Goal: Book appointment/travel/reservation

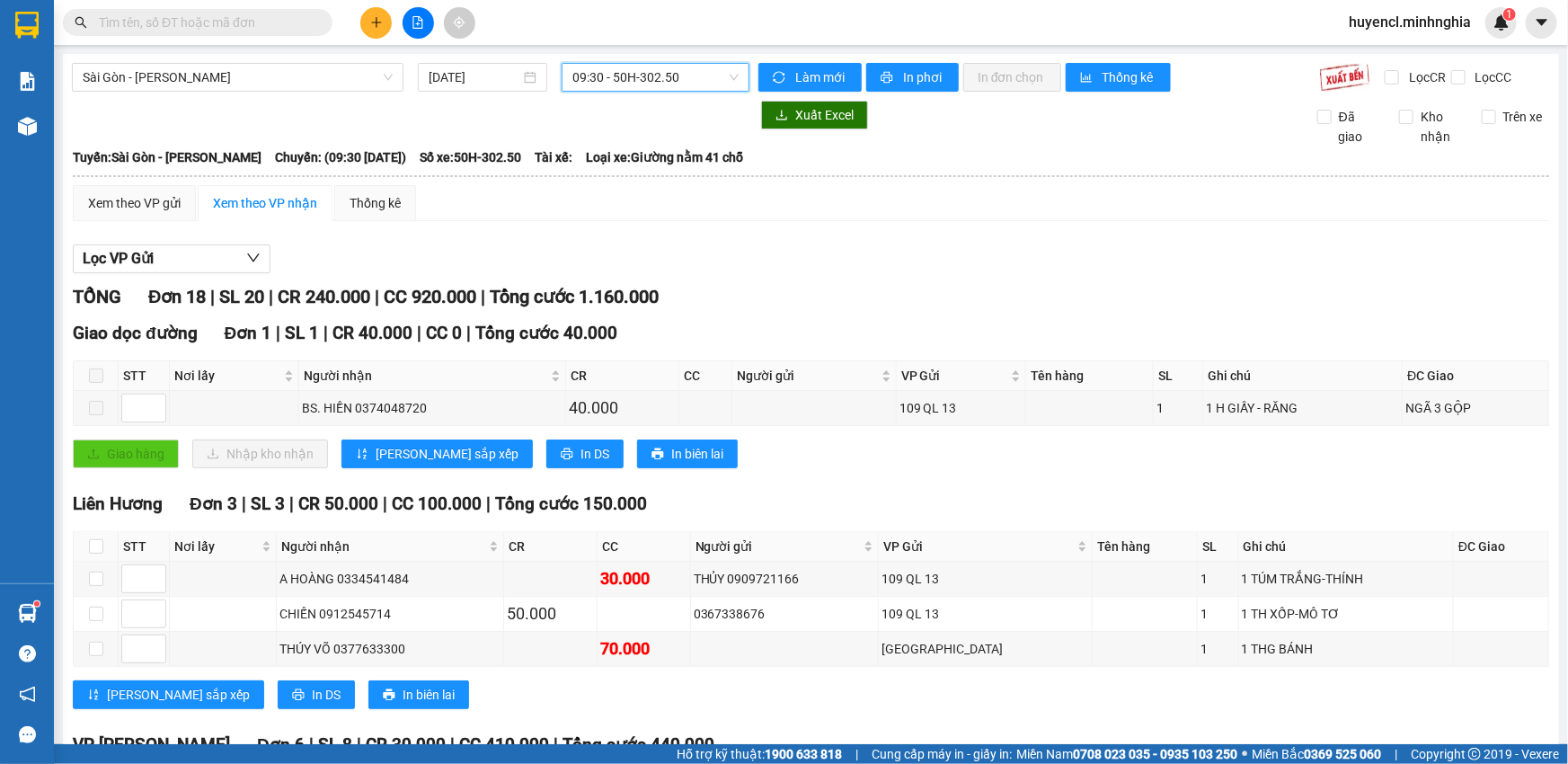
click at [288, 71] on span "Sài Gòn - [PERSON_NAME]" at bounding box center [237, 77] width 310 height 27
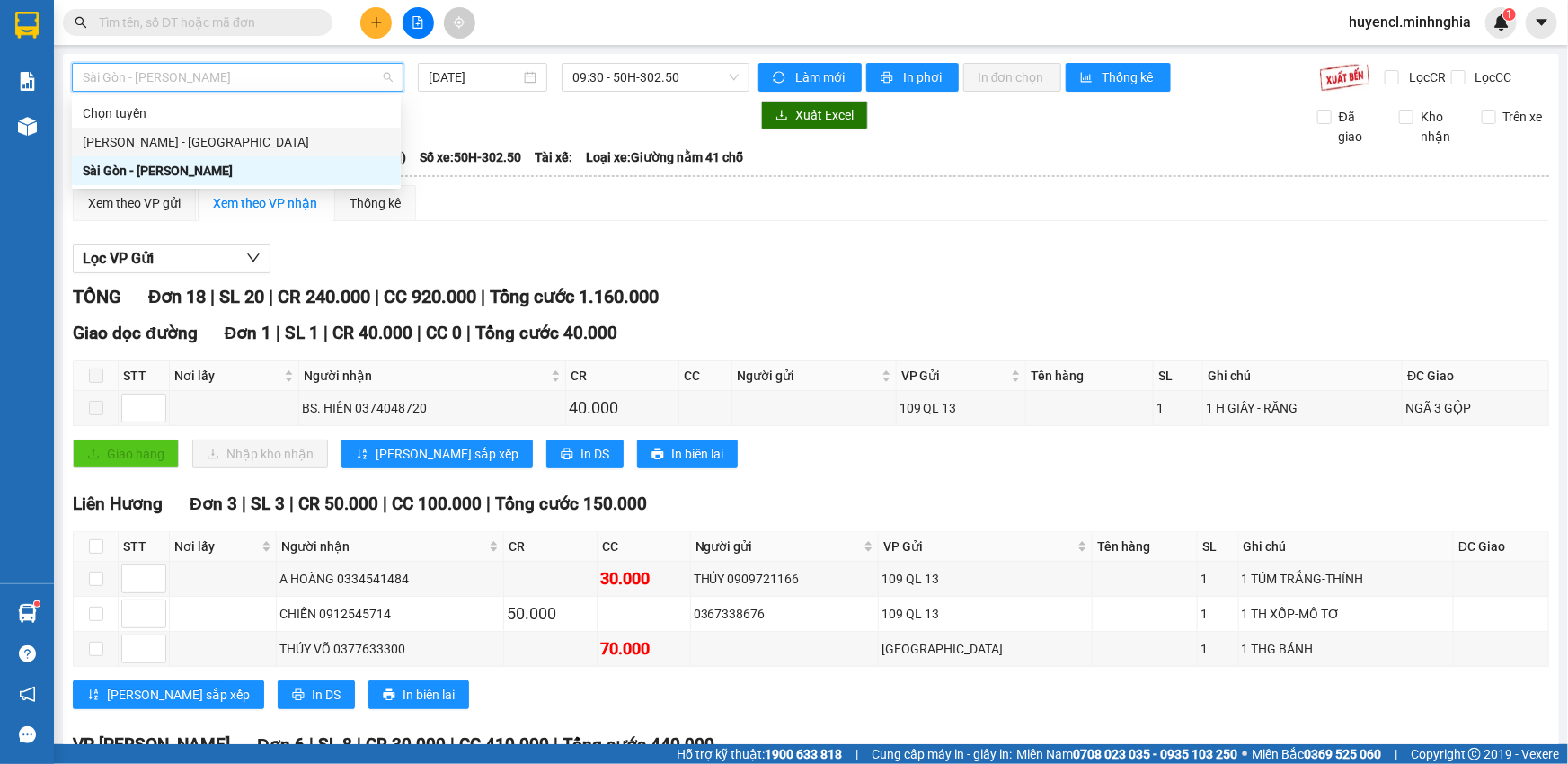
click at [158, 144] on div "[PERSON_NAME] - [GEOGRAPHIC_DATA]" at bounding box center [236, 142] width 307 height 20
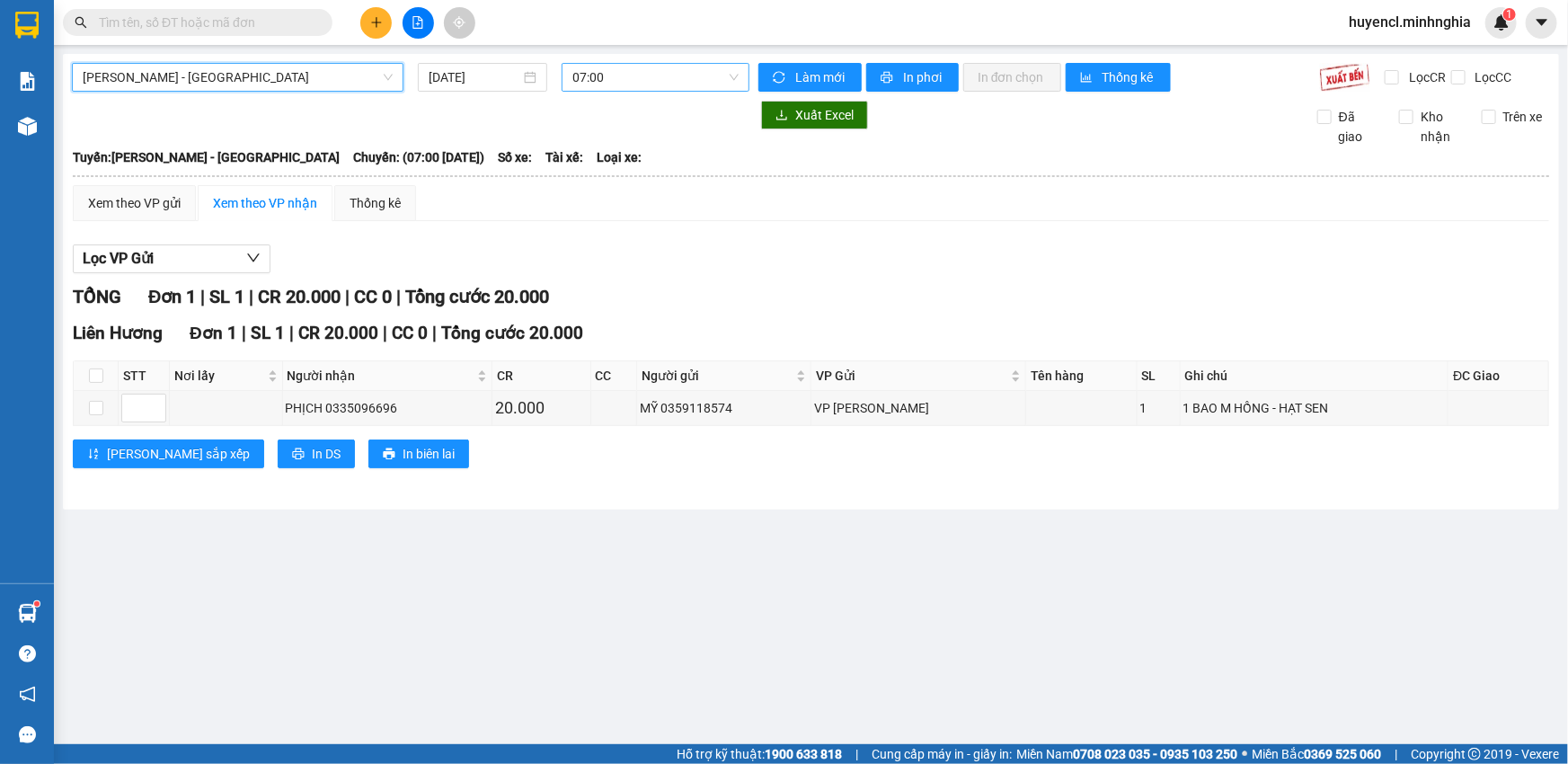
click at [679, 82] on span "07:00" at bounding box center [655, 77] width 166 height 27
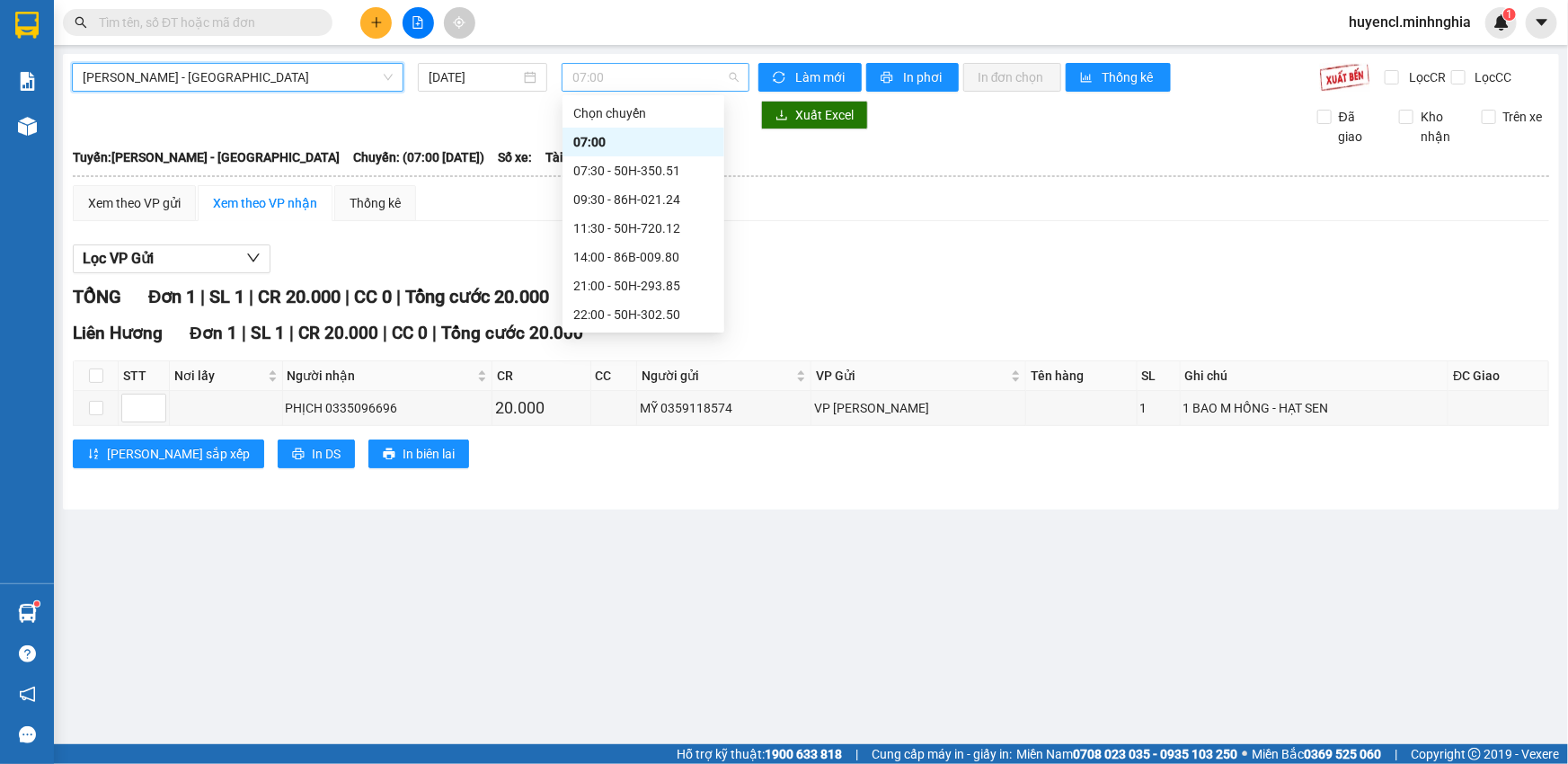
scroll to position [28, 0]
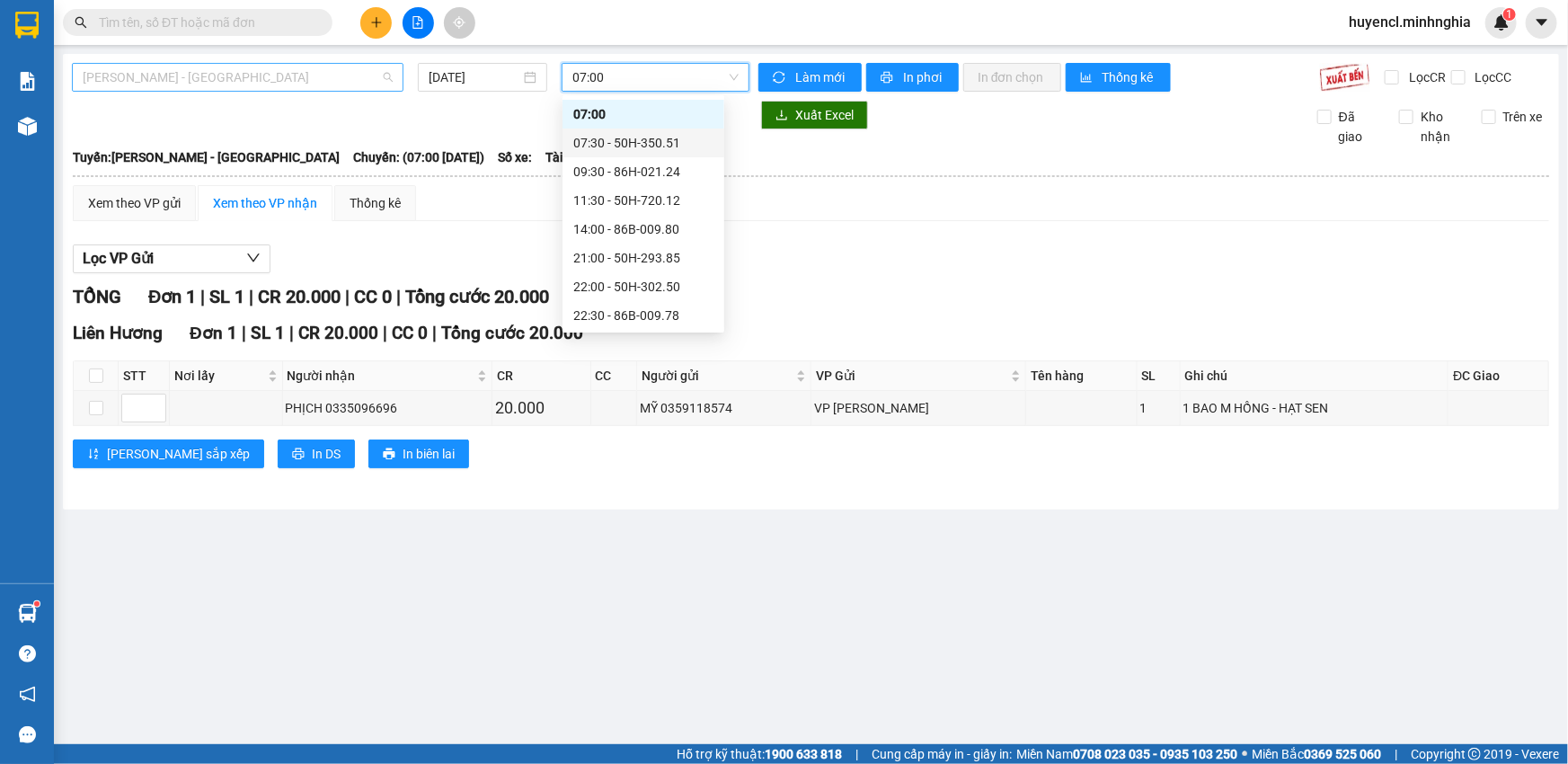
click at [362, 83] on span "[PERSON_NAME] - [GEOGRAPHIC_DATA]" at bounding box center [237, 77] width 310 height 27
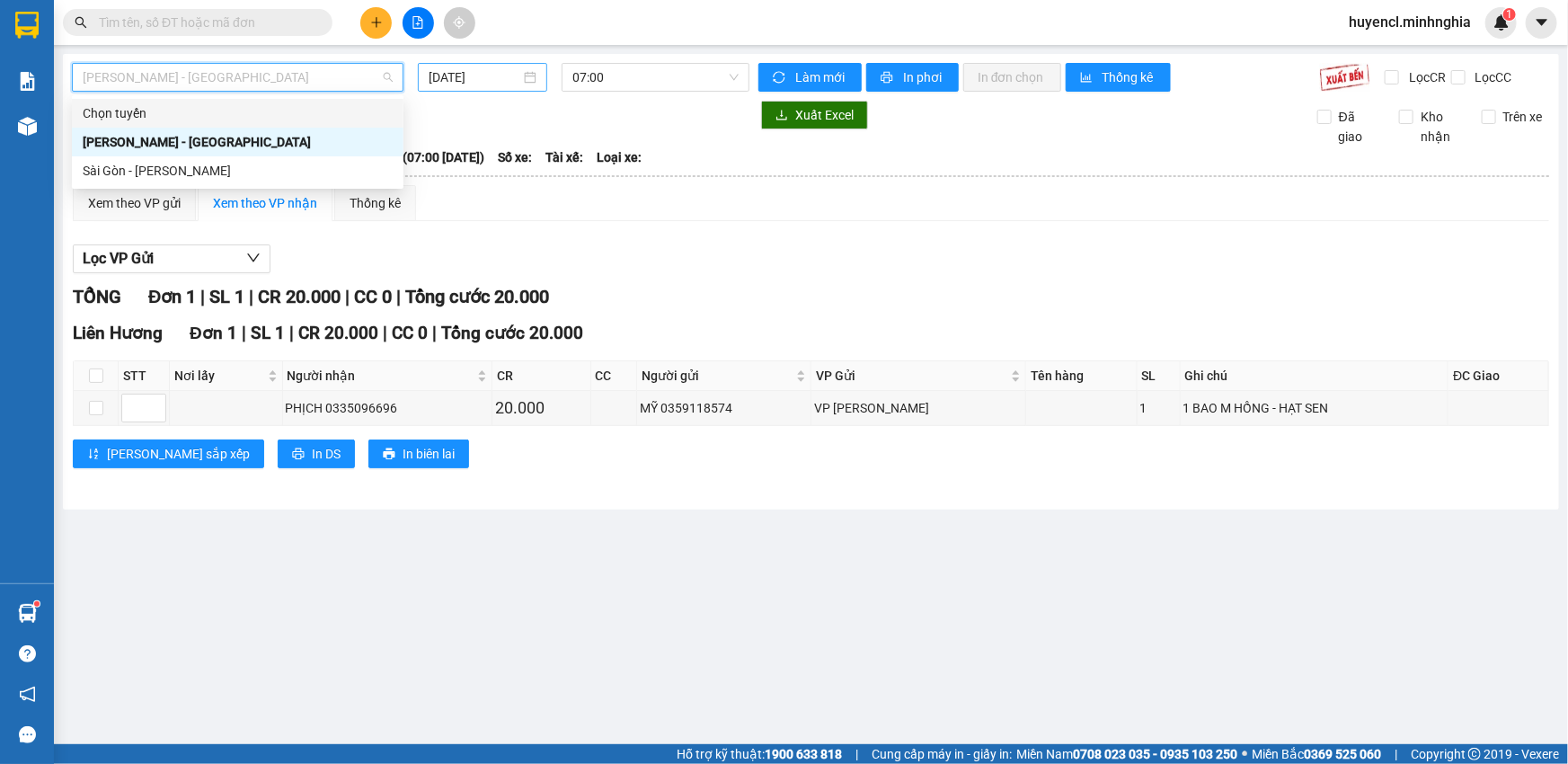
click at [483, 78] on input "[DATE]" at bounding box center [474, 77] width 92 height 20
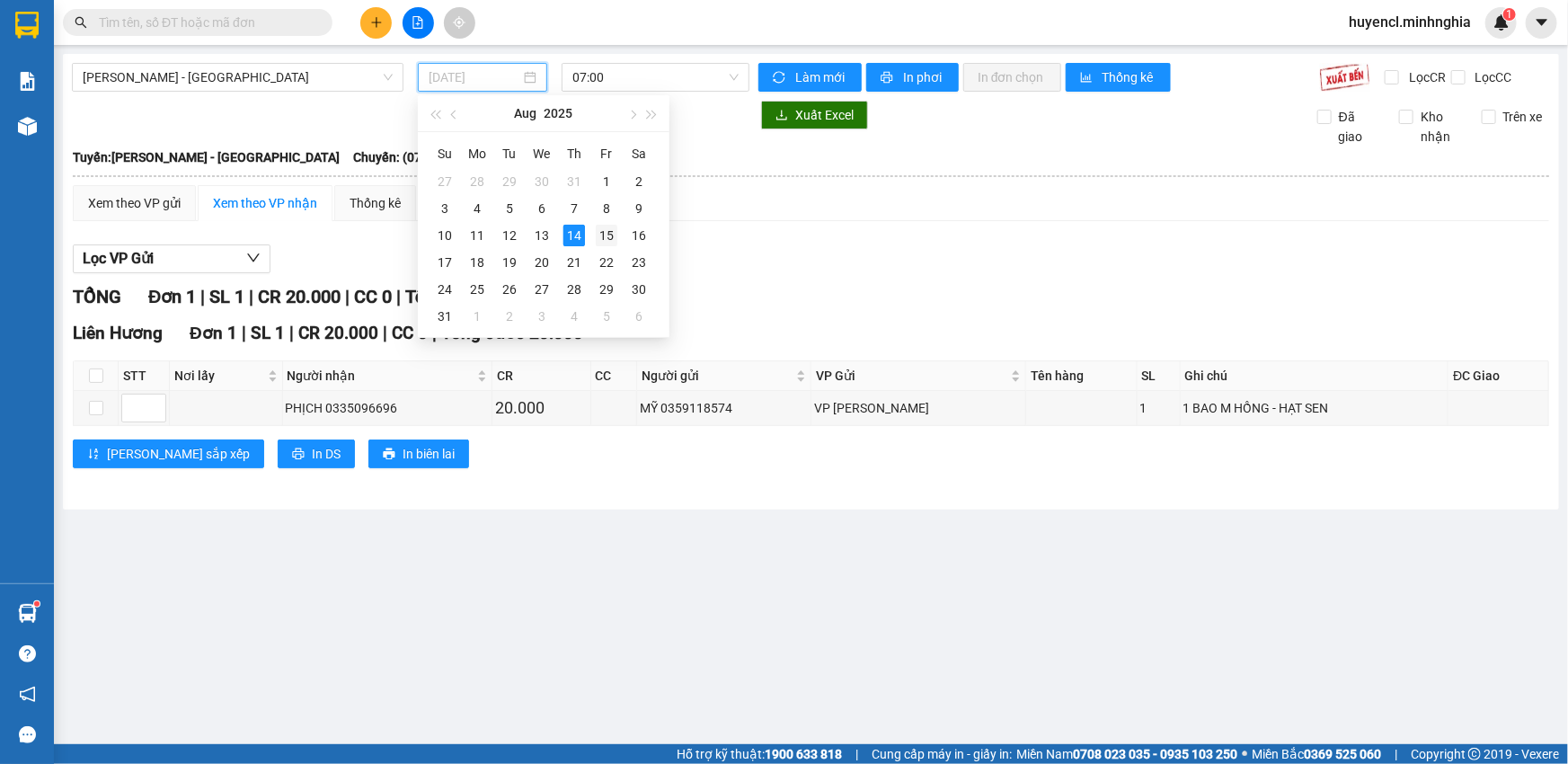
click at [596, 235] on div "15" at bounding box center [607, 235] width 22 height 22
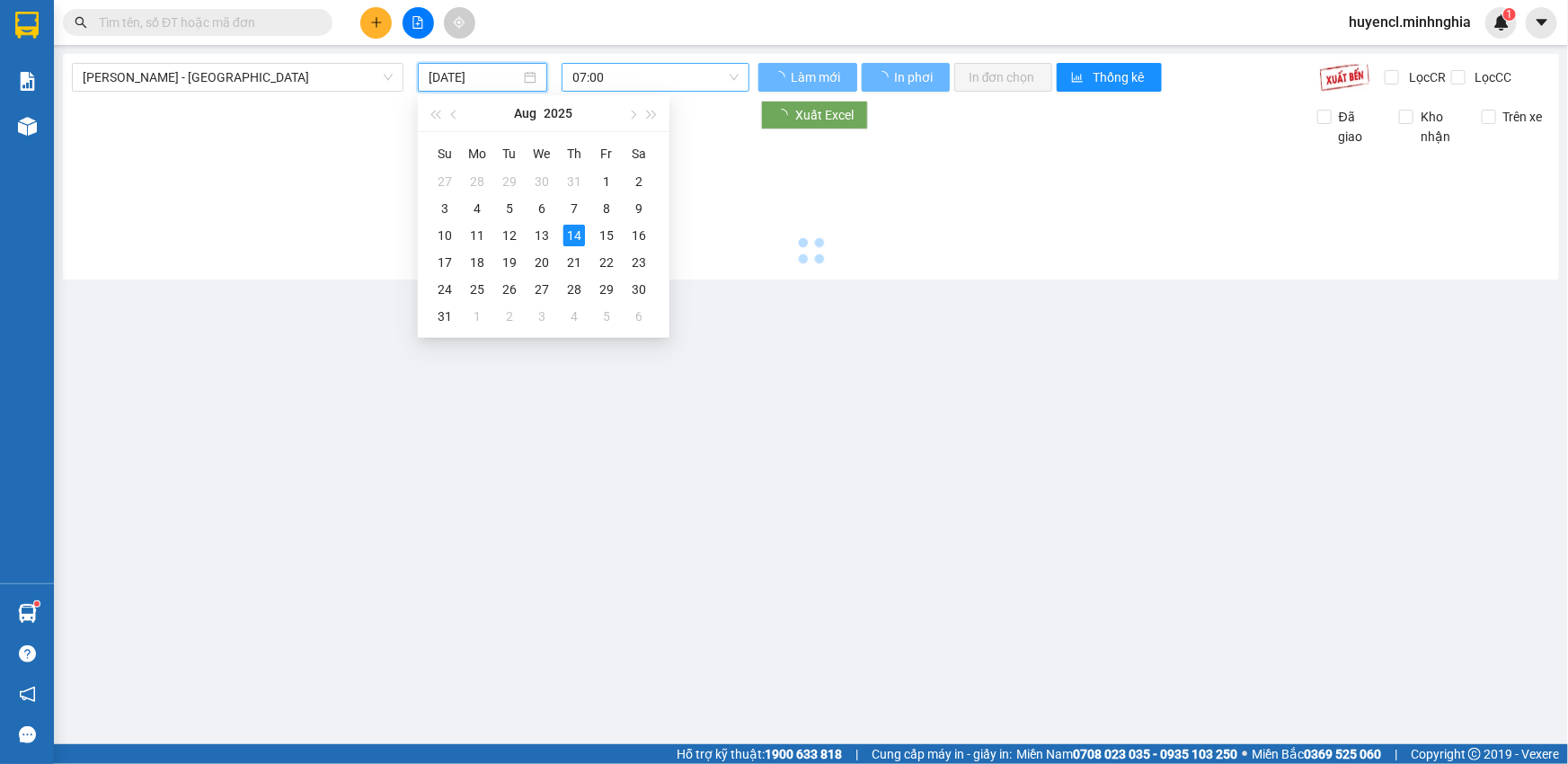
type input "[DATE]"
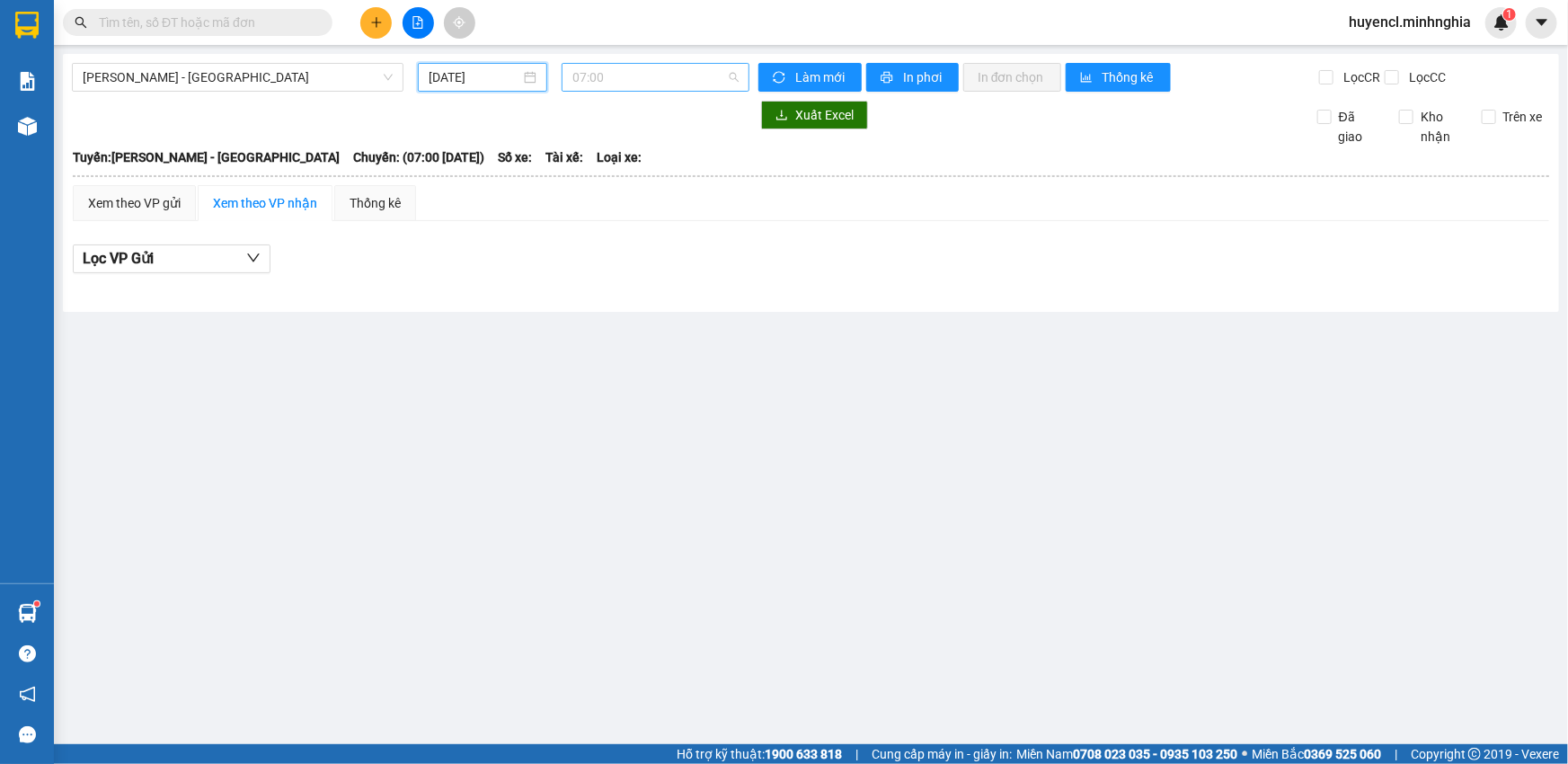
click at [694, 79] on span "07:00" at bounding box center [655, 77] width 166 height 27
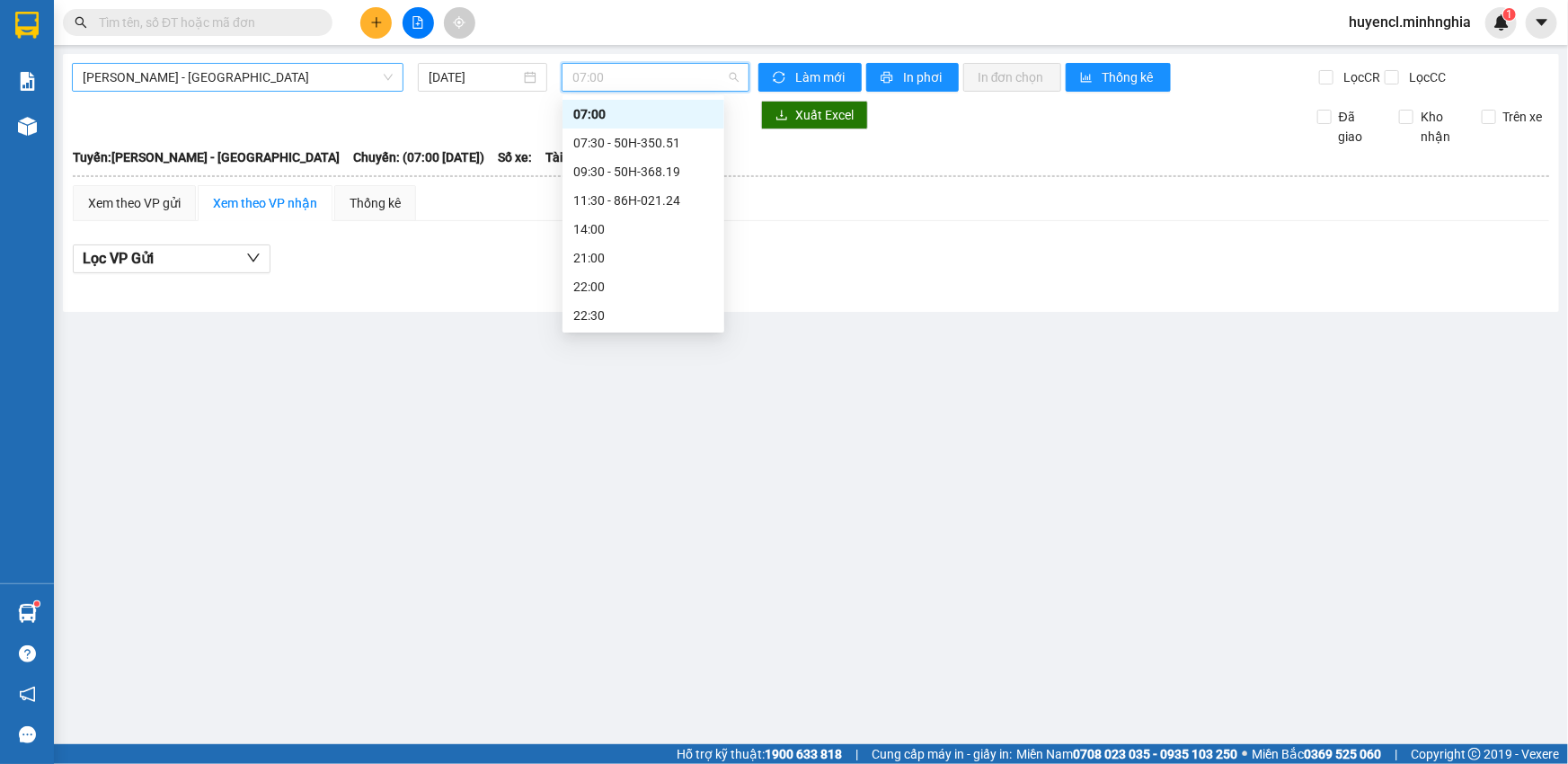
click at [306, 76] on span "[PERSON_NAME] - [GEOGRAPHIC_DATA]" at bounding box center [237, 77] width 310 height 27
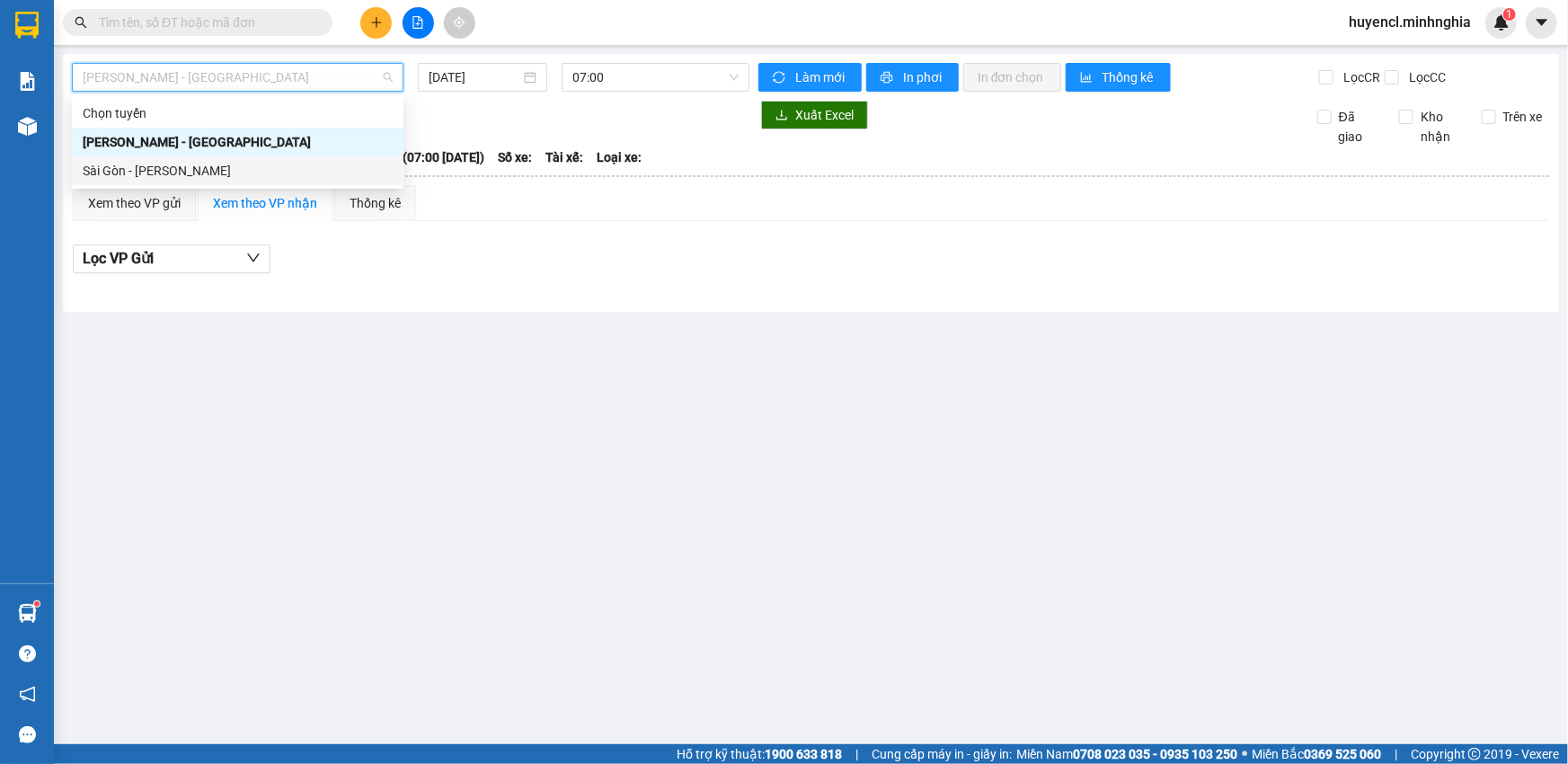
click at [234, 166] on div "Sài Gòn - [PERSON_NAME]" at bounding box center [237, 171] width 310 height 20
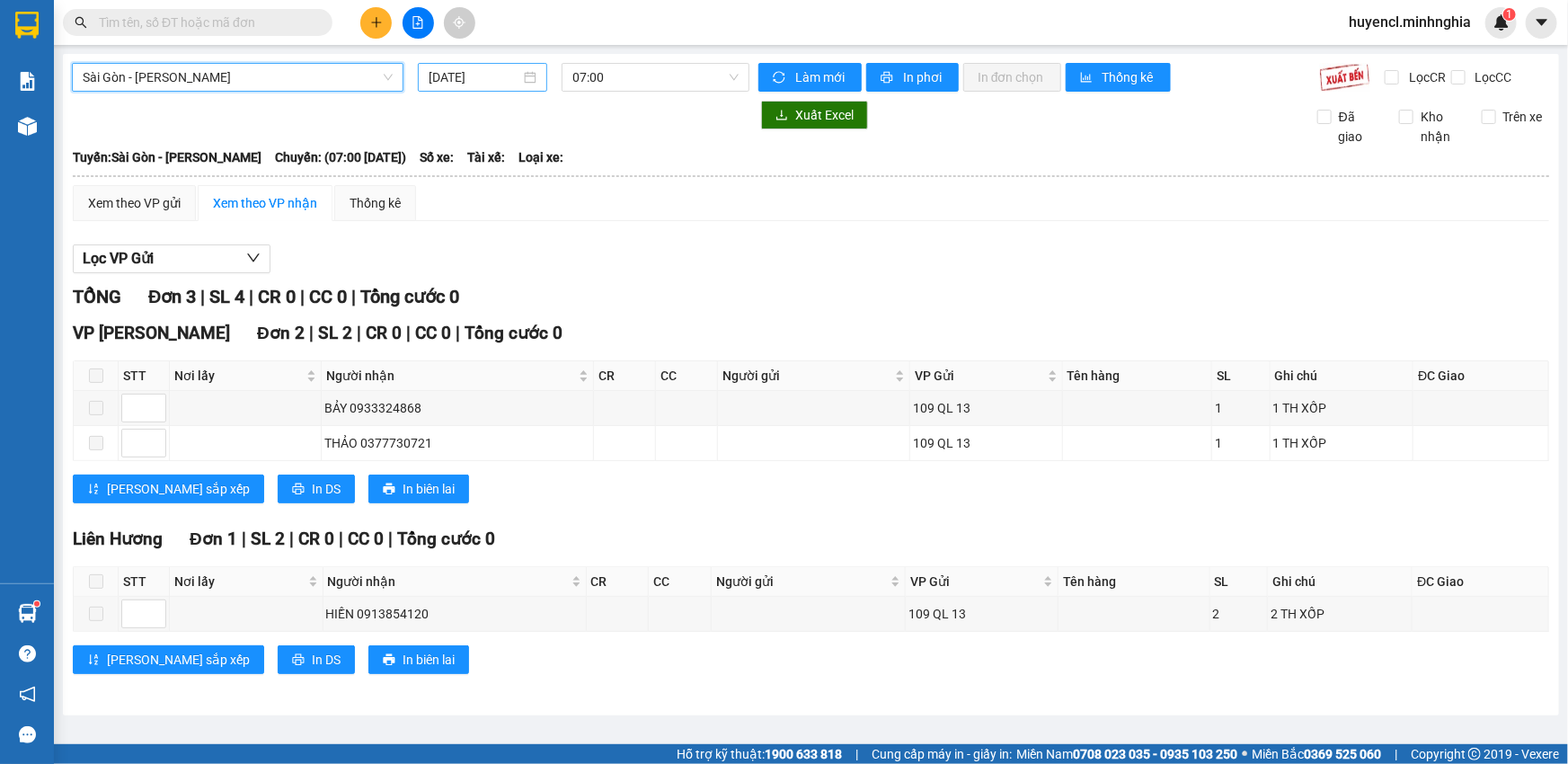
drag, startPoint x: 476, startPoint y: 76, endPoint x: 489, endPoint y: 81, distance: 13.9
click at [476, 76] on input "[DATE]" at bounding box center [474, 77] width 92 height 20
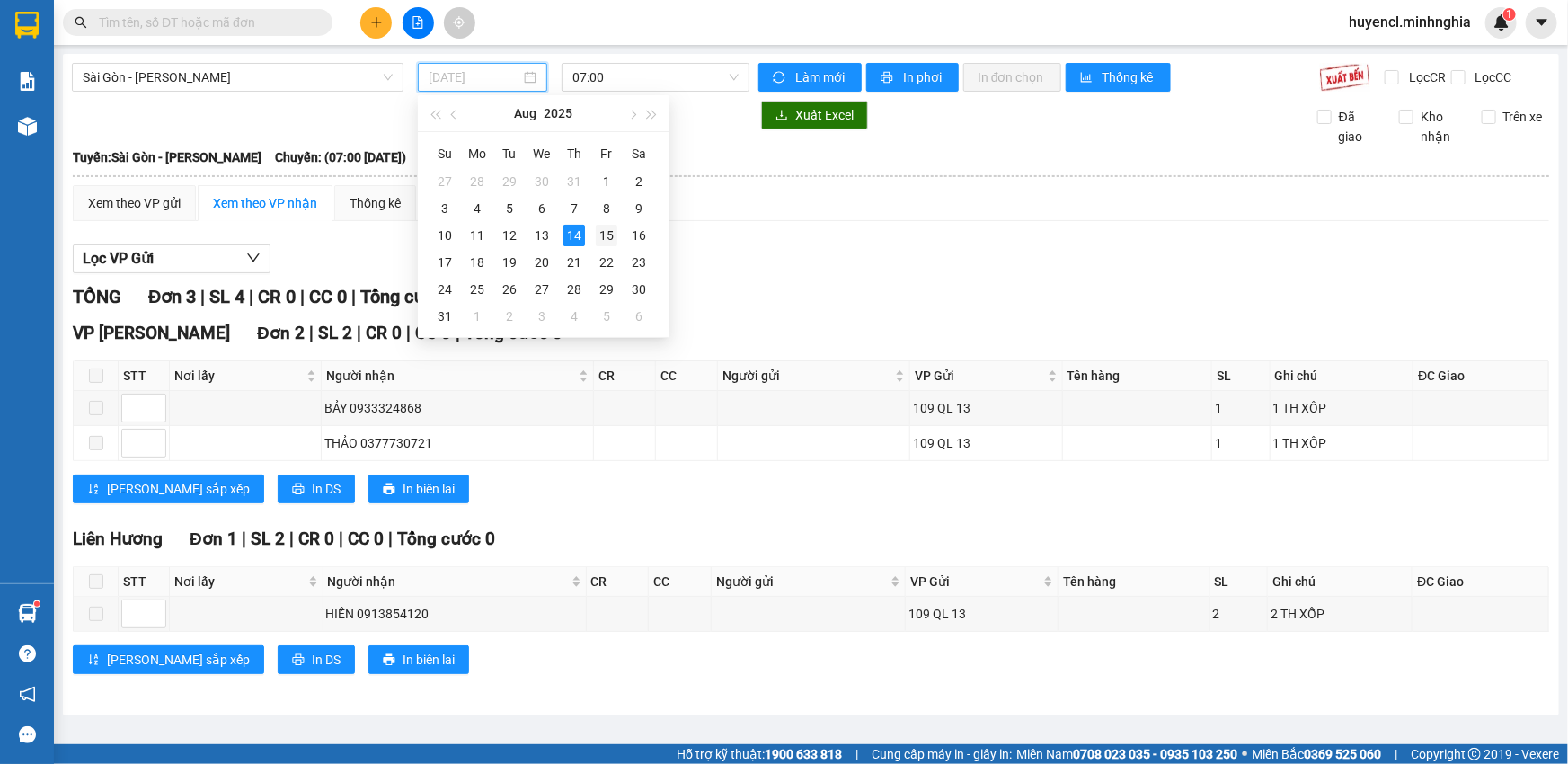
click at [601, 236] on div "15" at bounding box center [607, 235] width 22 height 22
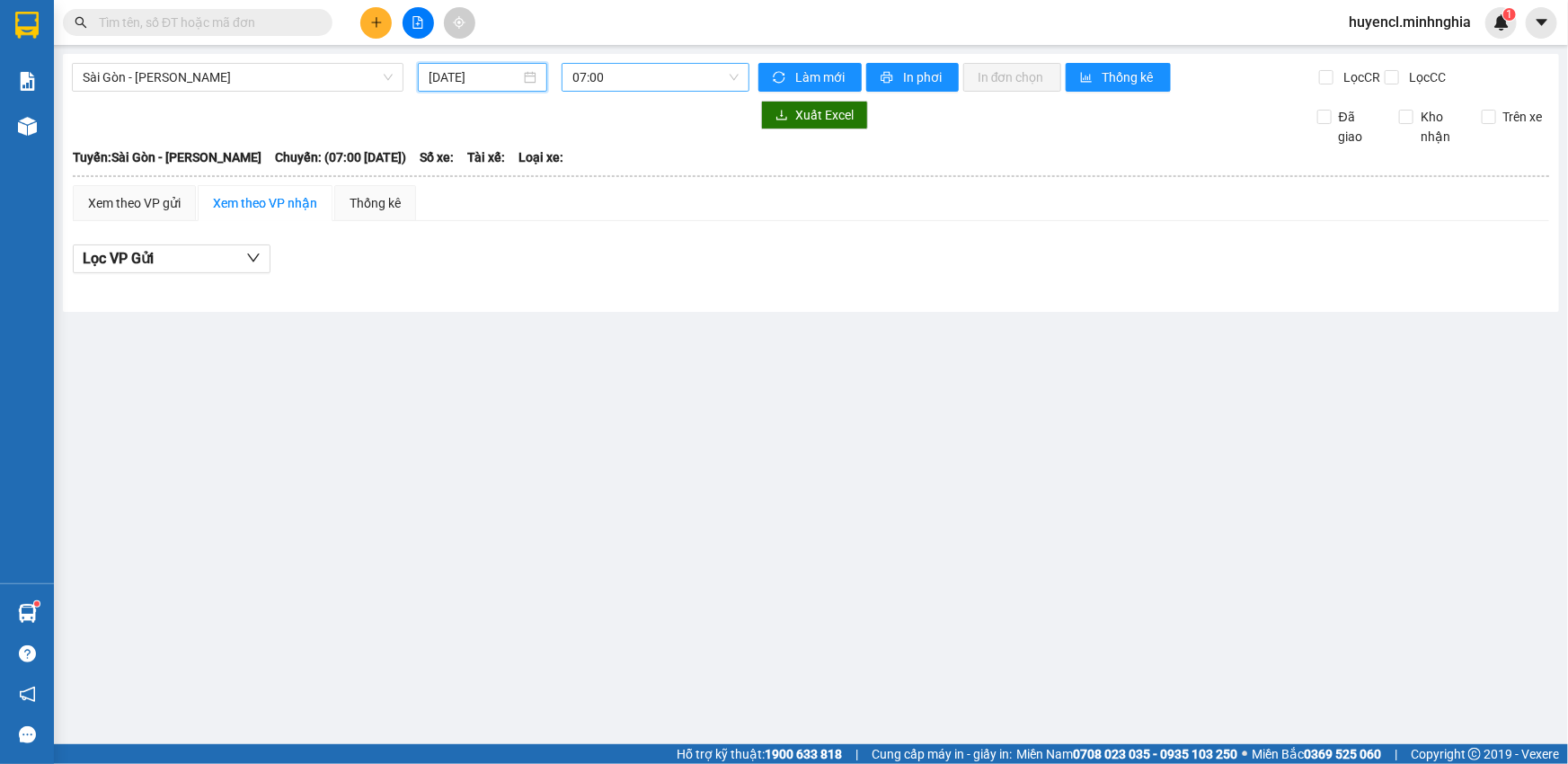
click at [683, 81] on span "07:00" at bounding box center [655, 77] width 166 height 27
click at [631, 78] on span "07:00" at bounding box center [655, 77] width 166 height 27
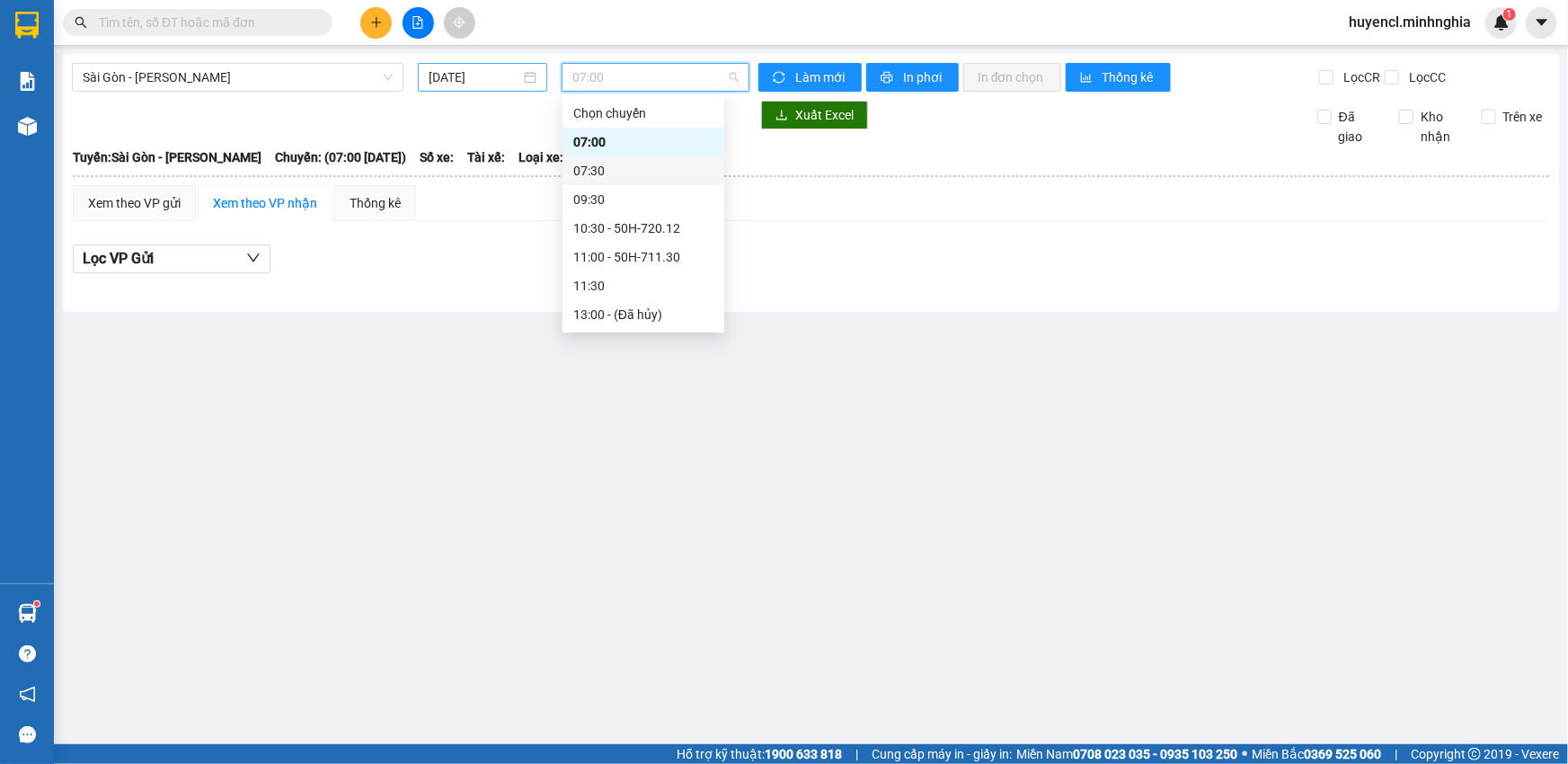
click at [496, 68] on input "[DATE]" at bounding box center [474, 77] width 92 height 20
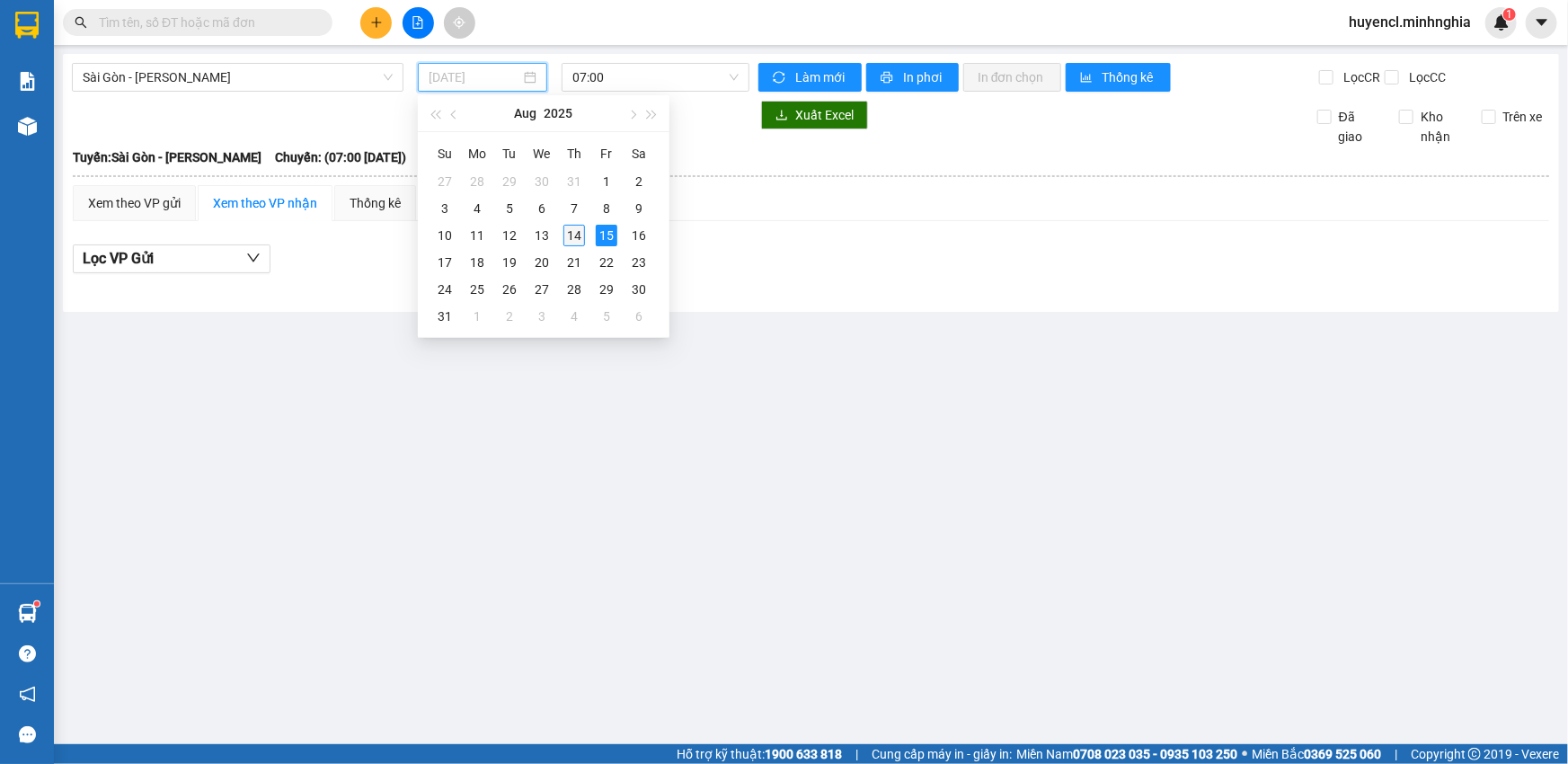
click at [567, 227] on div "14" at bounding box center [574, 235] width 22 height 22
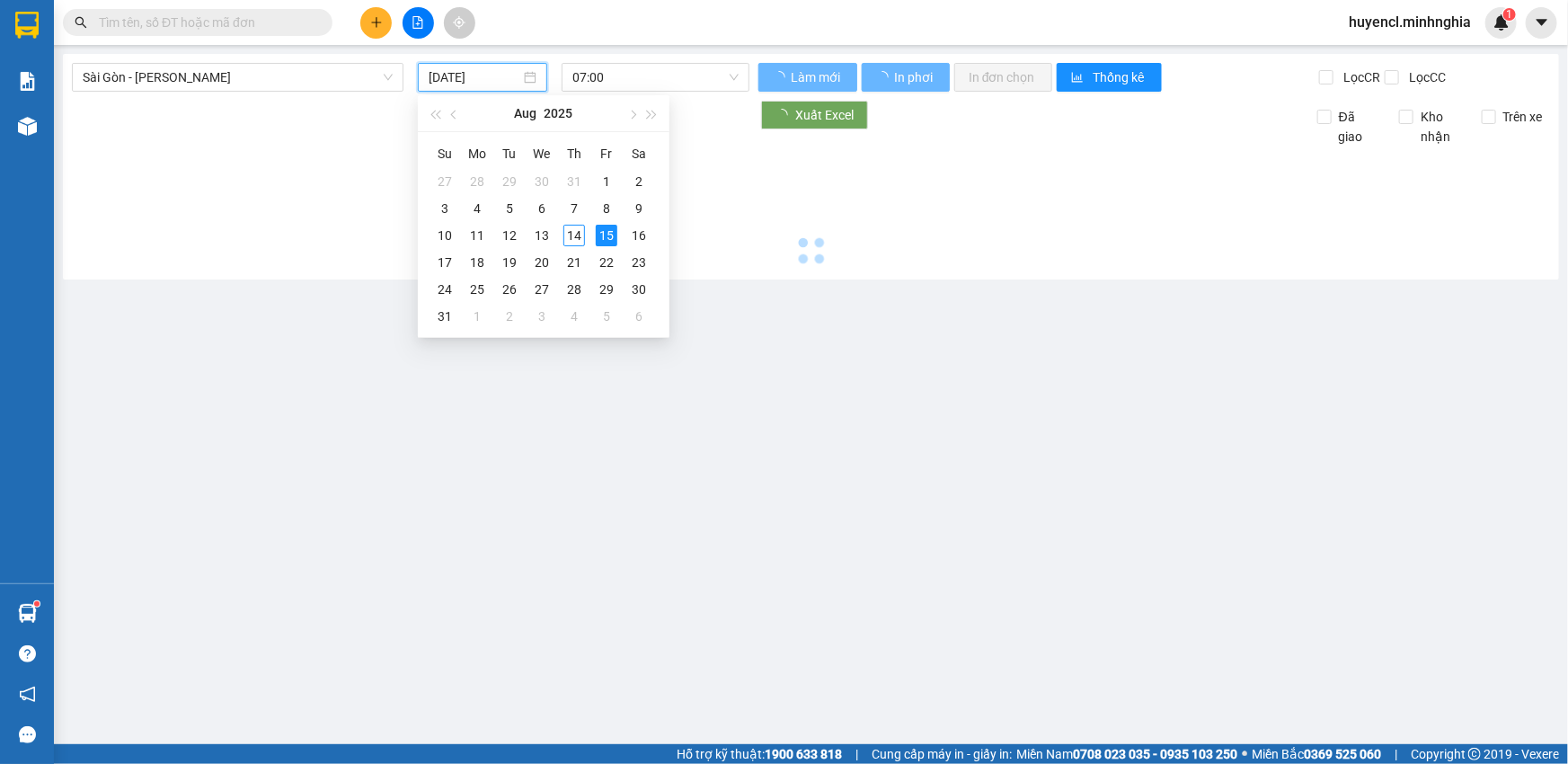
type input "[DATE]"
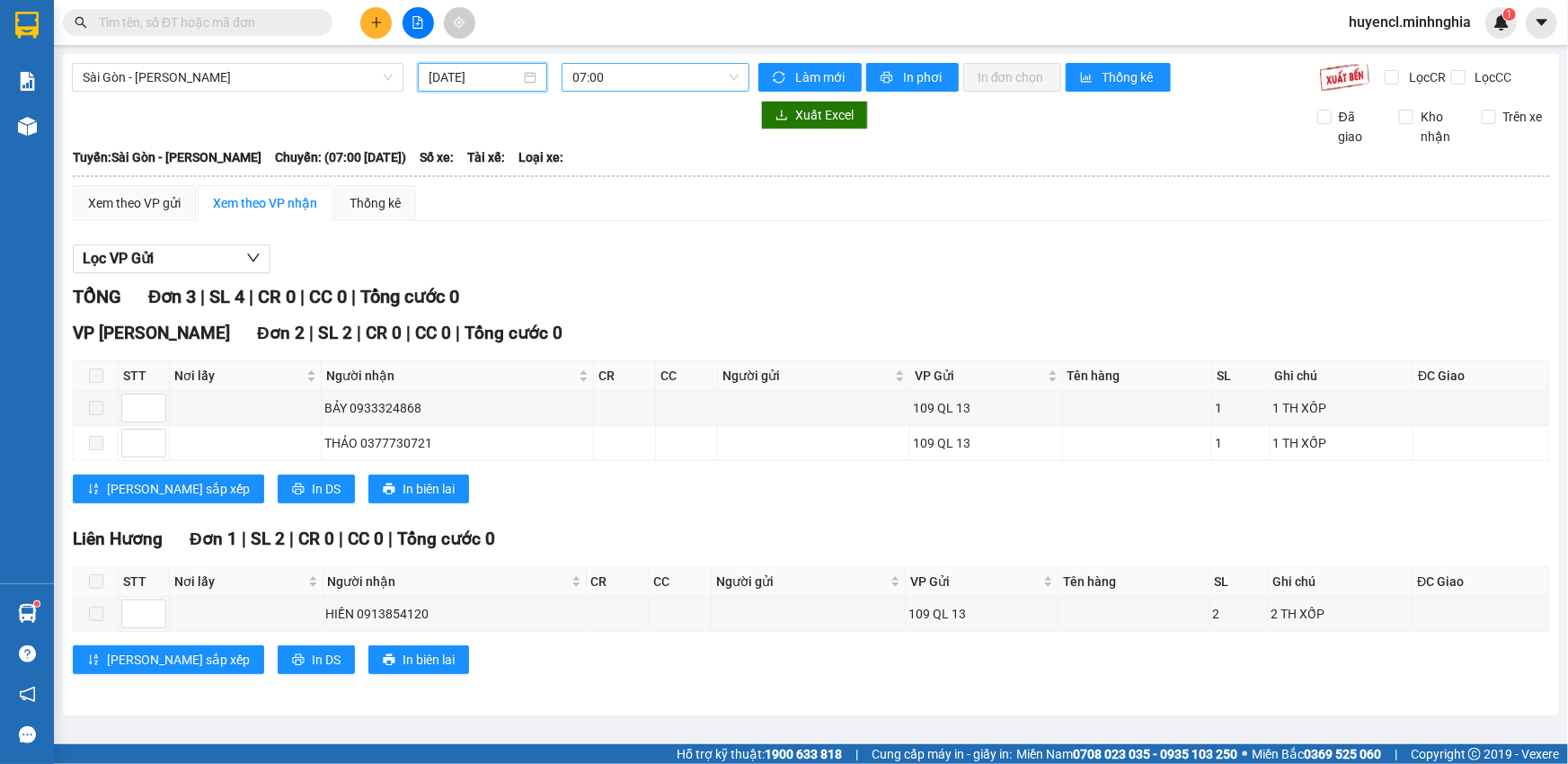
click at [644, 83] on span "07:00" at bounding box center [655, 77] width 166 height 27
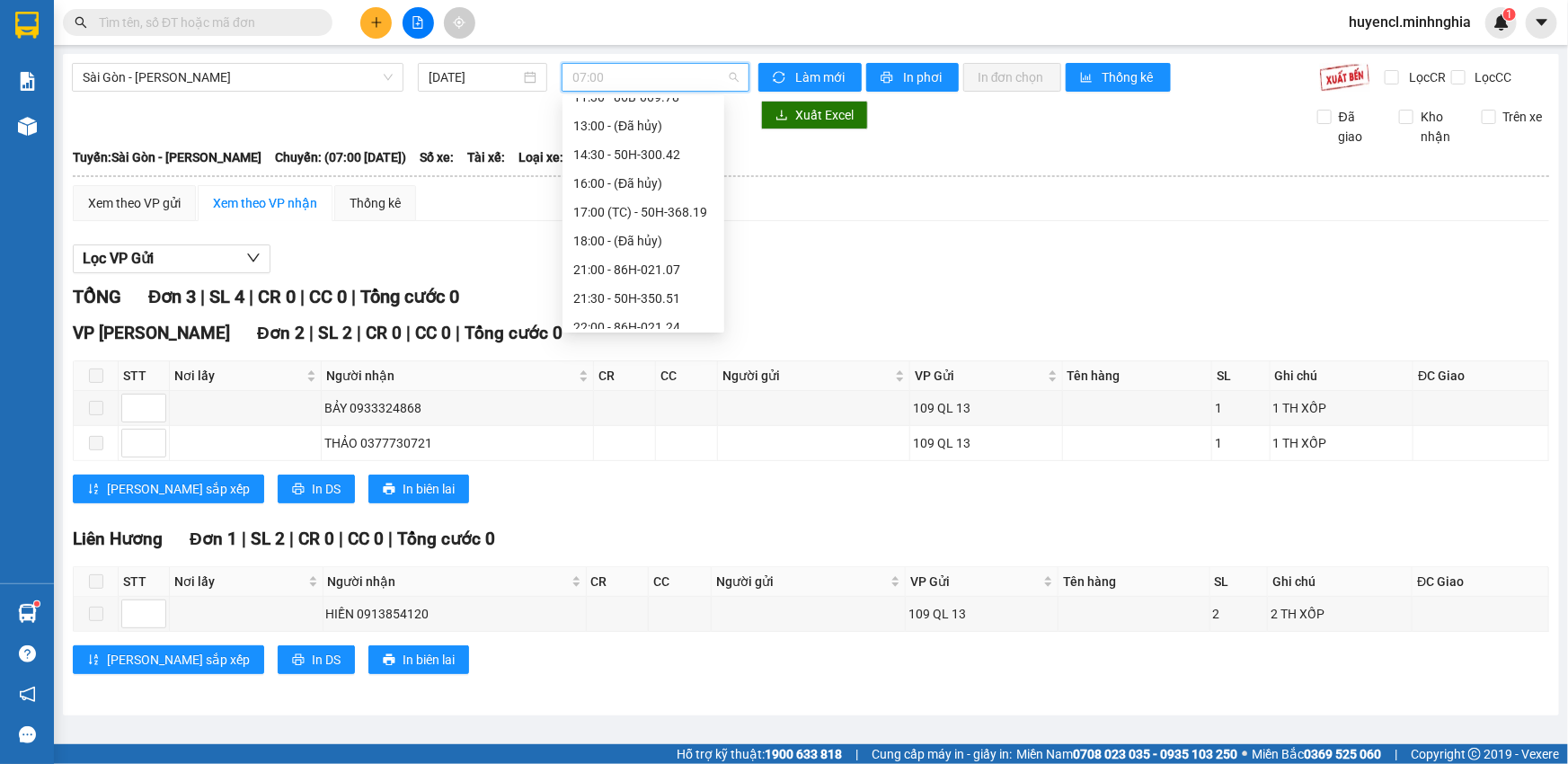
scroll to position [200, 0]
click at [683, 138] on div "14:30 - 50H-300.42" at bounding box center [643, 143] width 140 height 20
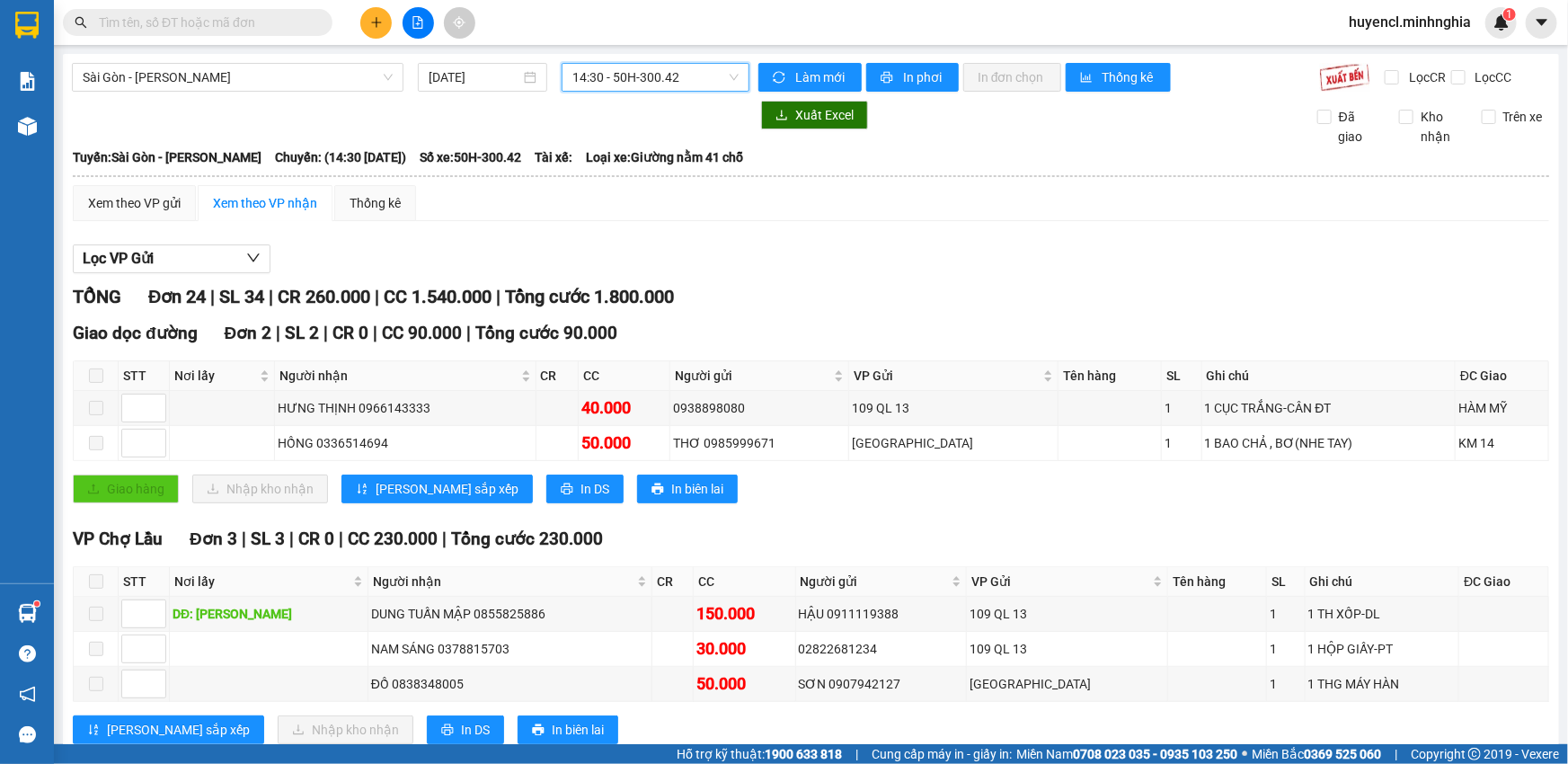
click at [663, 81] on span "14:30 - 50H-300.42" at bounding box center [655, 77] width 166 height 27
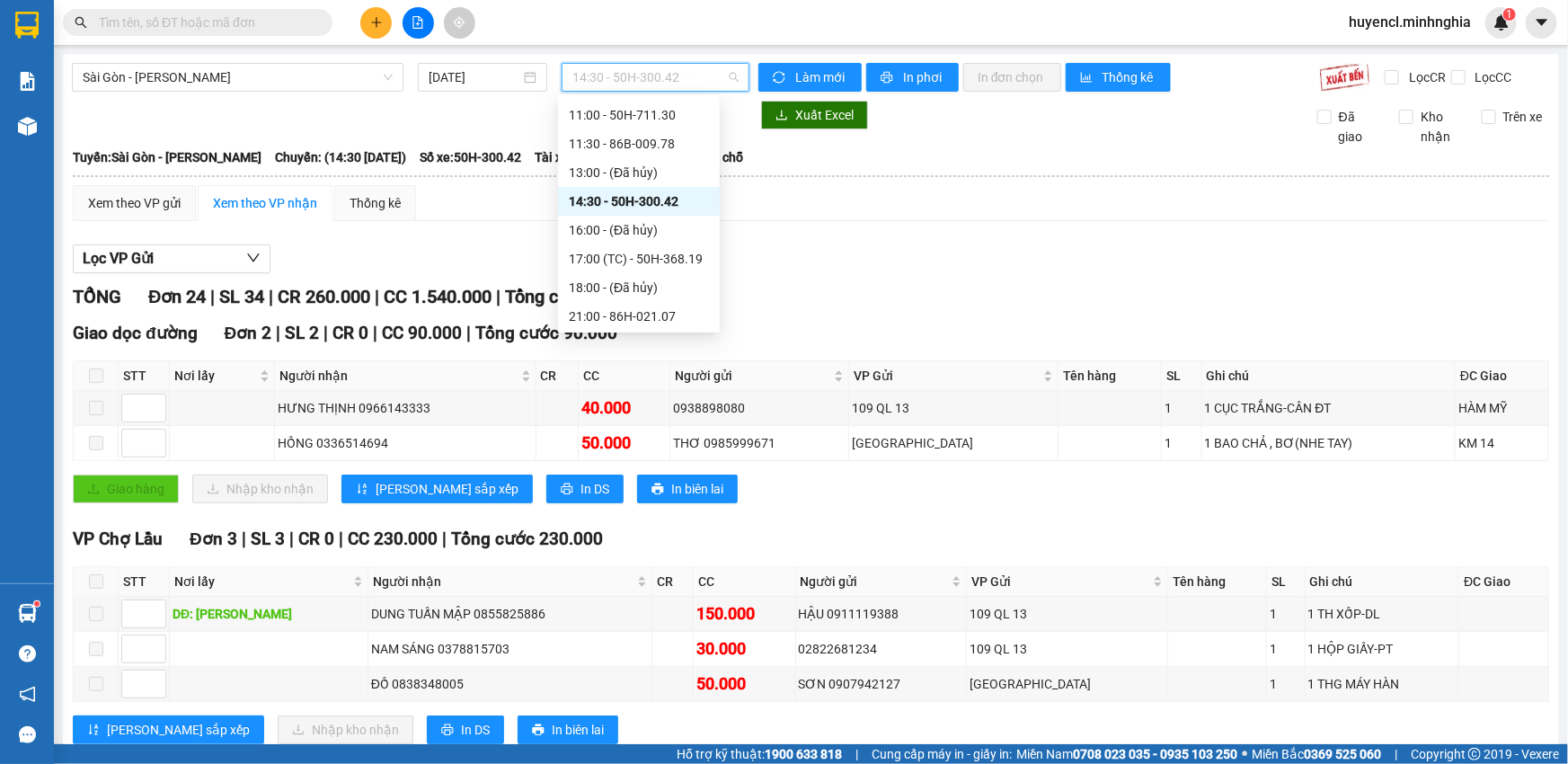
scroll to position [119, 0]
click at [674, 166] on div "11:30 - 86B-009.78" at bounding box center [639, 167] width 140 height 20
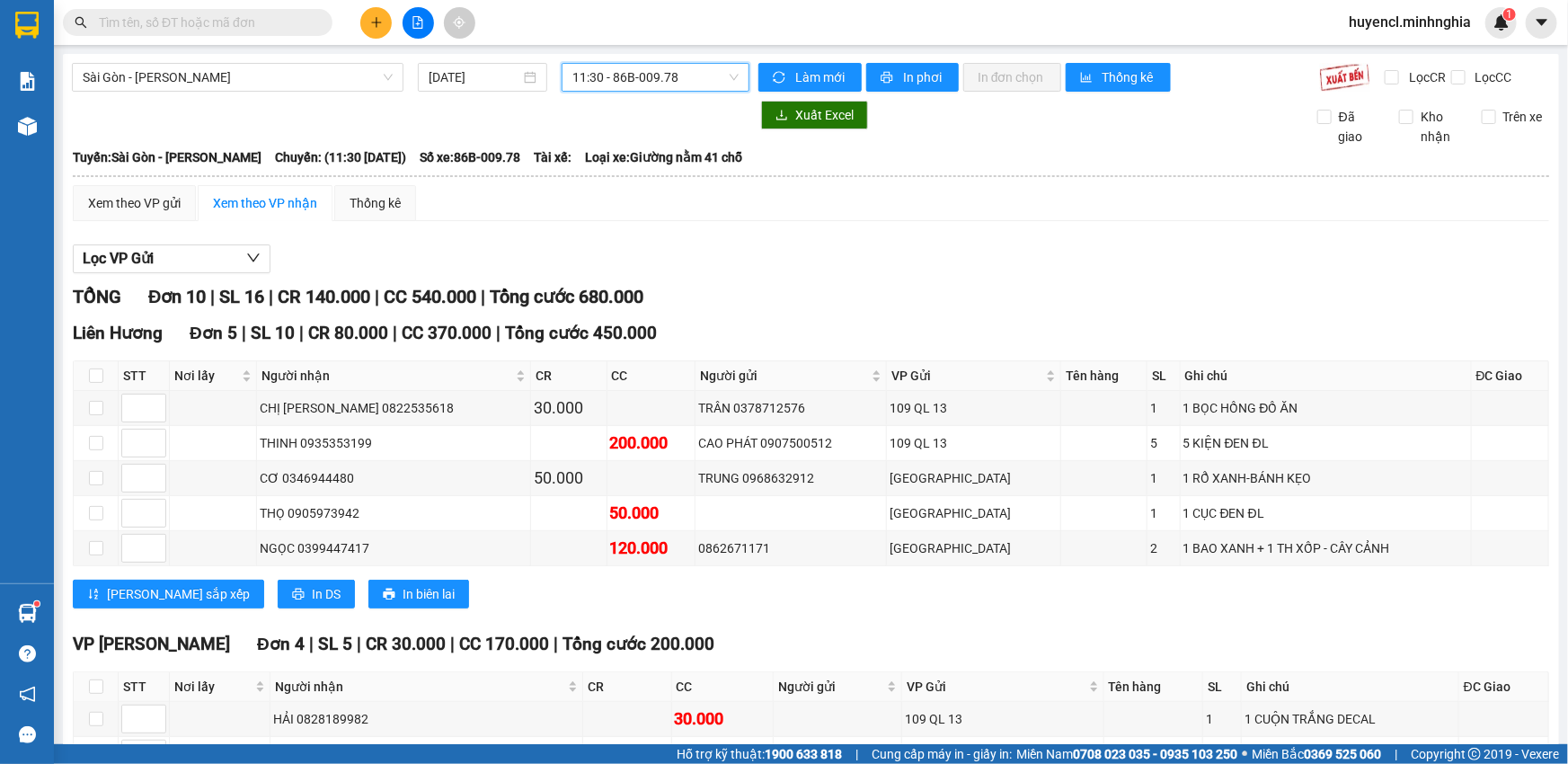
click at [657, 89] on span "11:30 - 86B-009.78" at bounding box center [655, 77] width 166 height 27
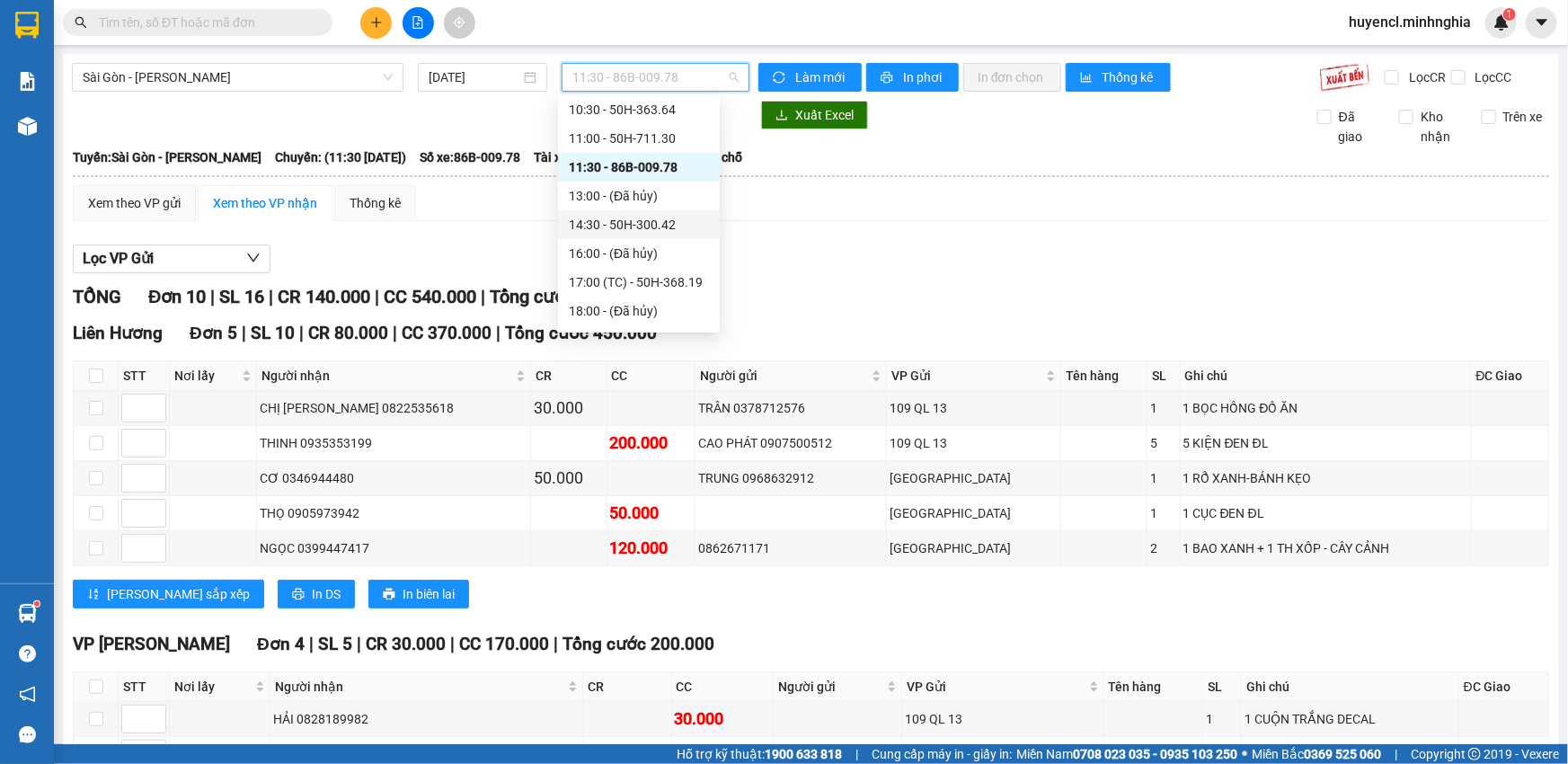
click at [646, 215] on div "14:30 - 50H-300.42" at bounding box center [639, 225] width 140 height 20
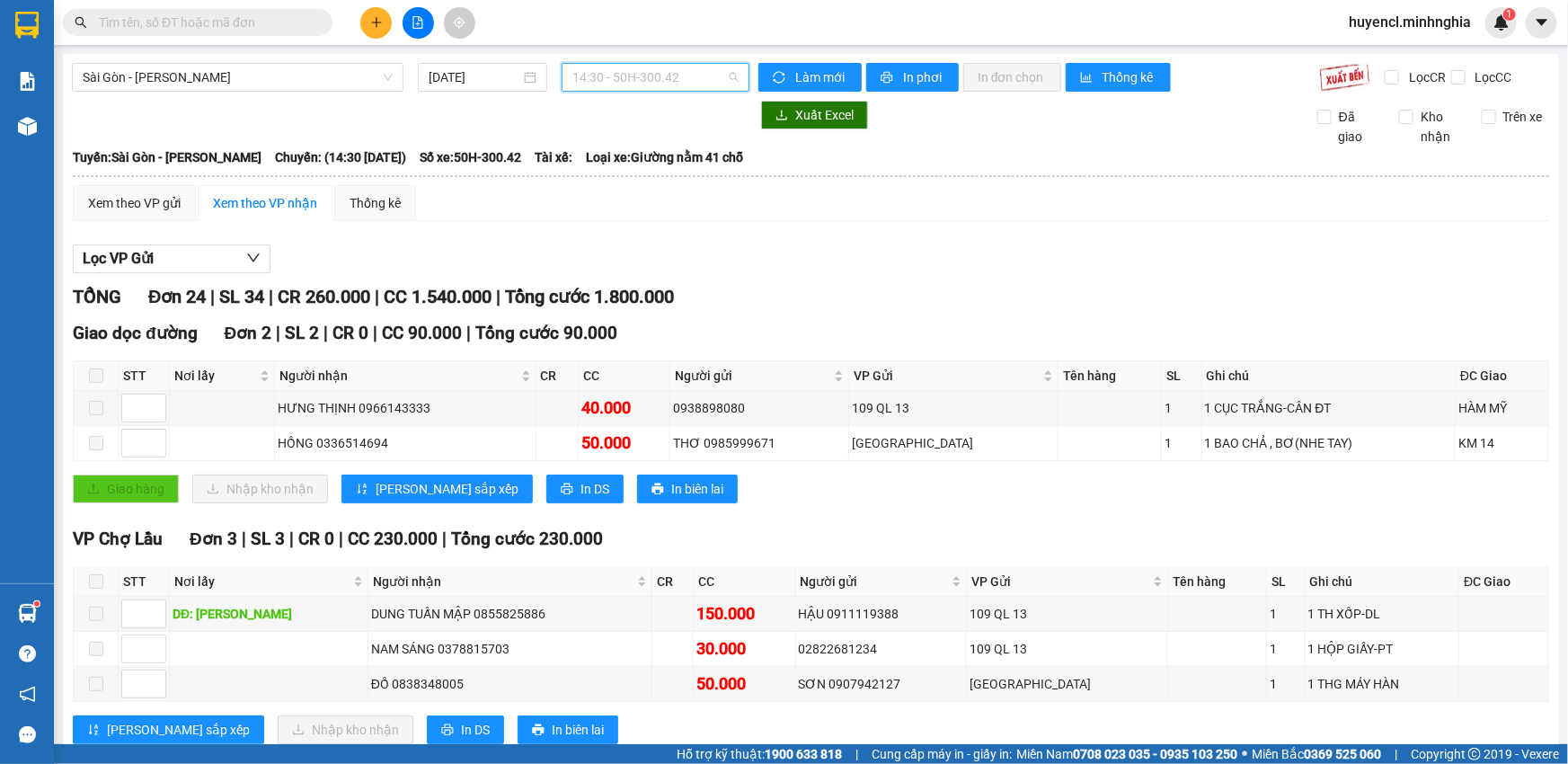
click at [677, 72] on span "14:30 - 50H-300.42" at bounding box center [655, 77] width 166 height 27
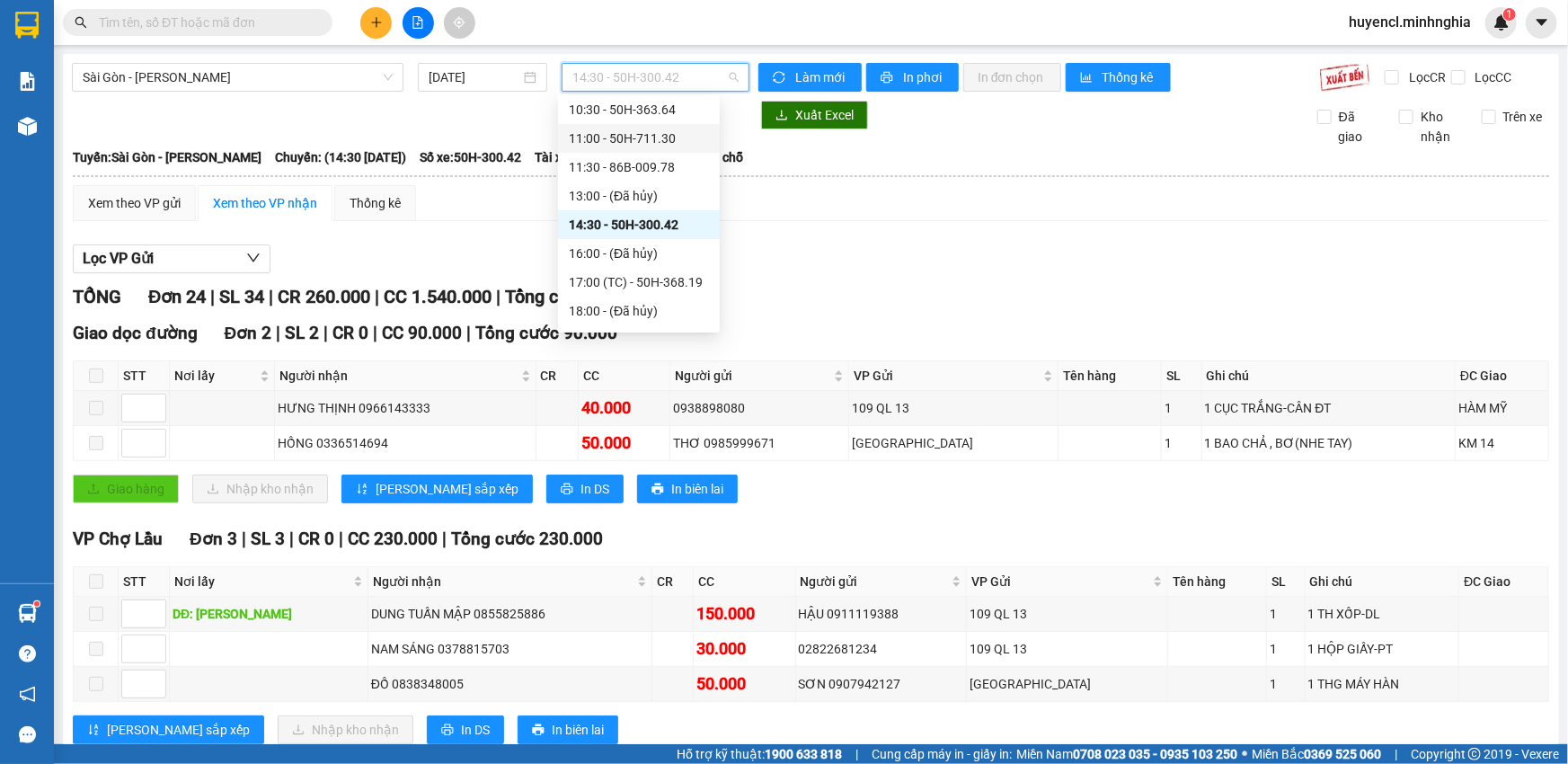
click at [680, 134] on div "11:00 - 50H-711.30" at bounding box center [639, 138] width 140 height 20
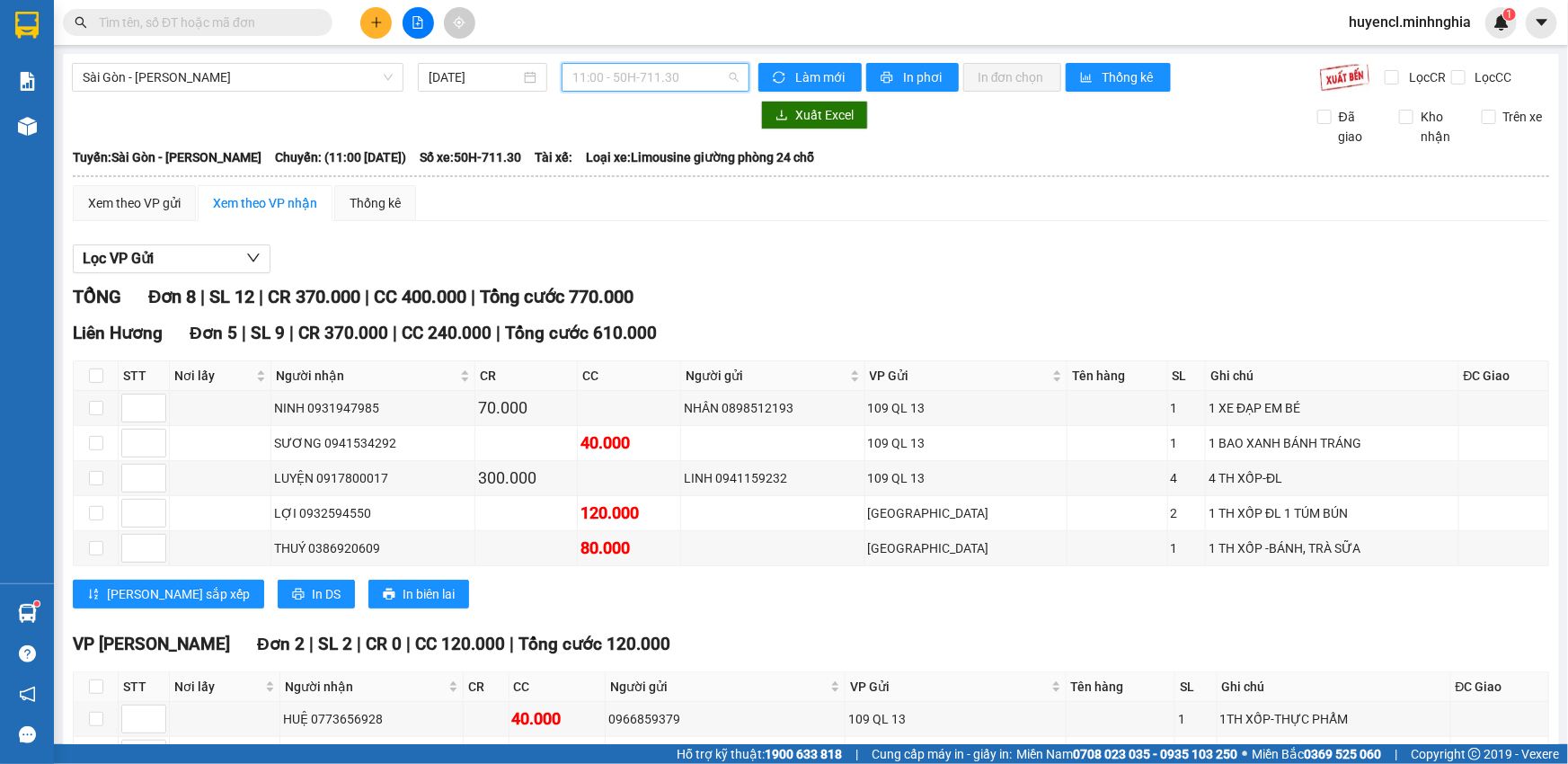
click at [672, 82] on span "11:00 - 50H-711.30" at bounding box center [655, 77] width 166 height 27
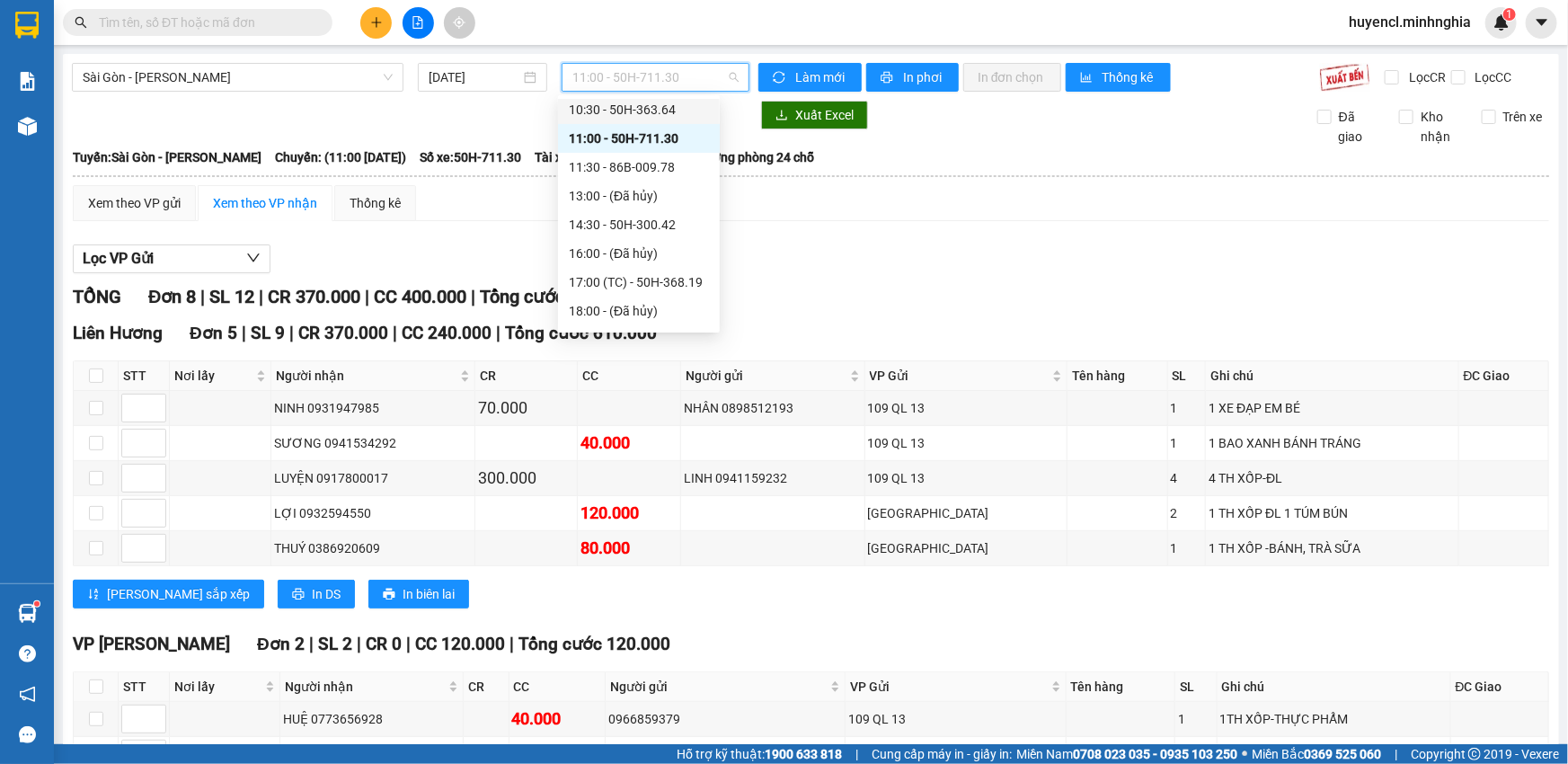
click at [684, 104] on div "10:30 - 50H-363.64" at bounding box center [639, 110] width 140 height 20
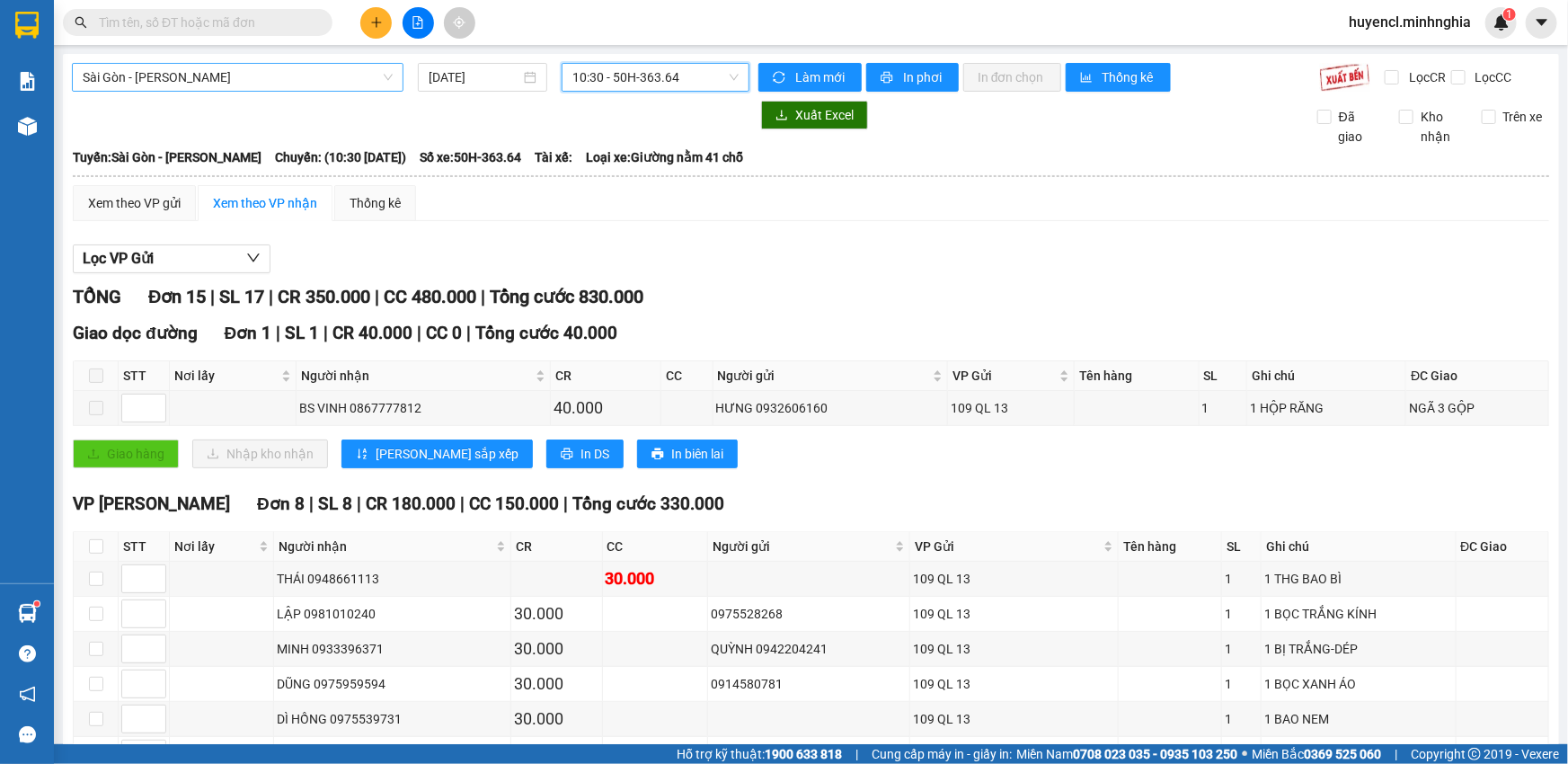
click at [327, 77] on span "Sài Gòn - [PERSON_NAME]" at bounding box center [237, 77] width 310 height 27
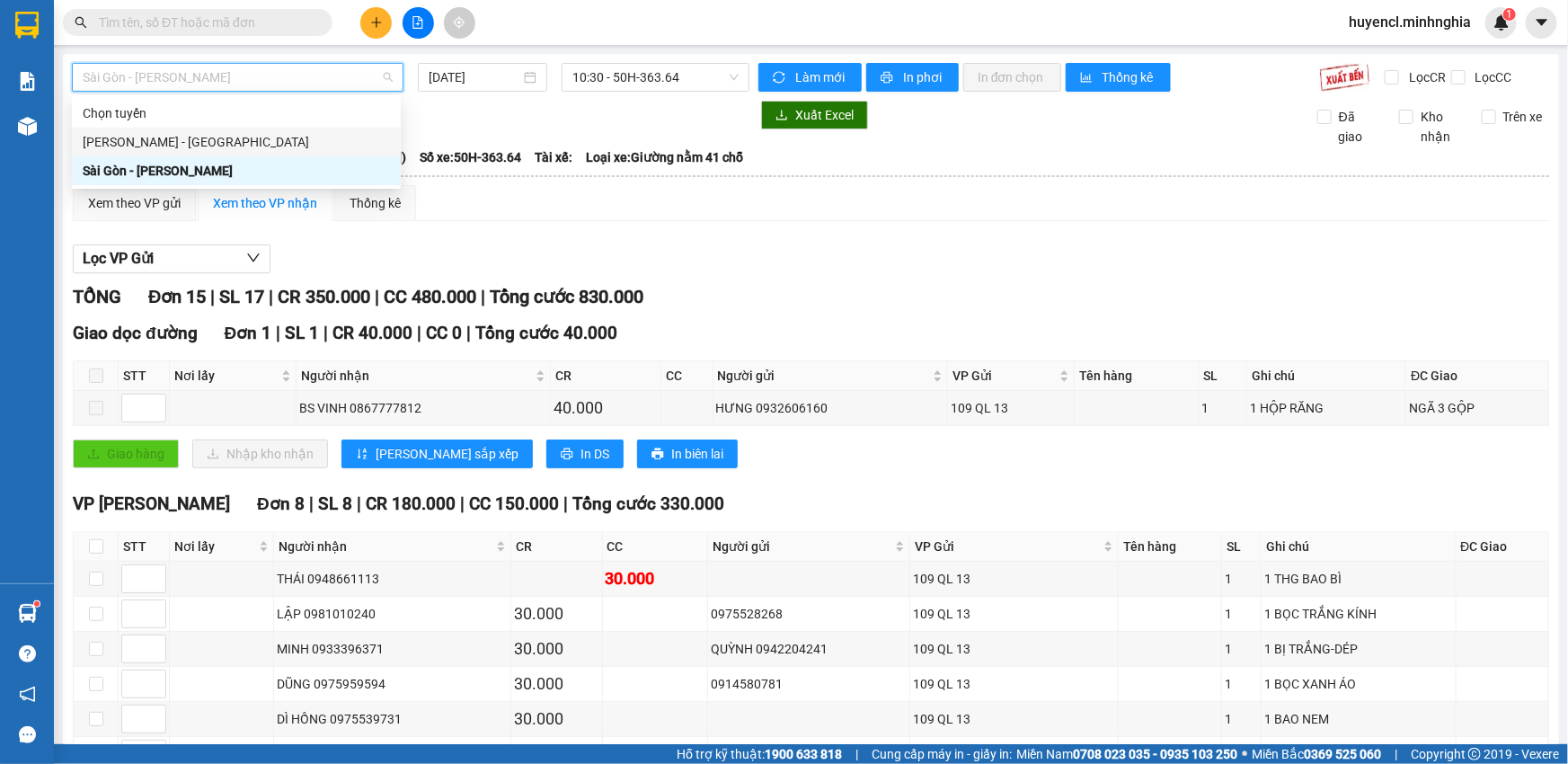
click at [189, 149] on div "[PERSON_NAME] - [GEOGRAPHIC_DATA]" at bounding box center [236, 142] width 307 height 20
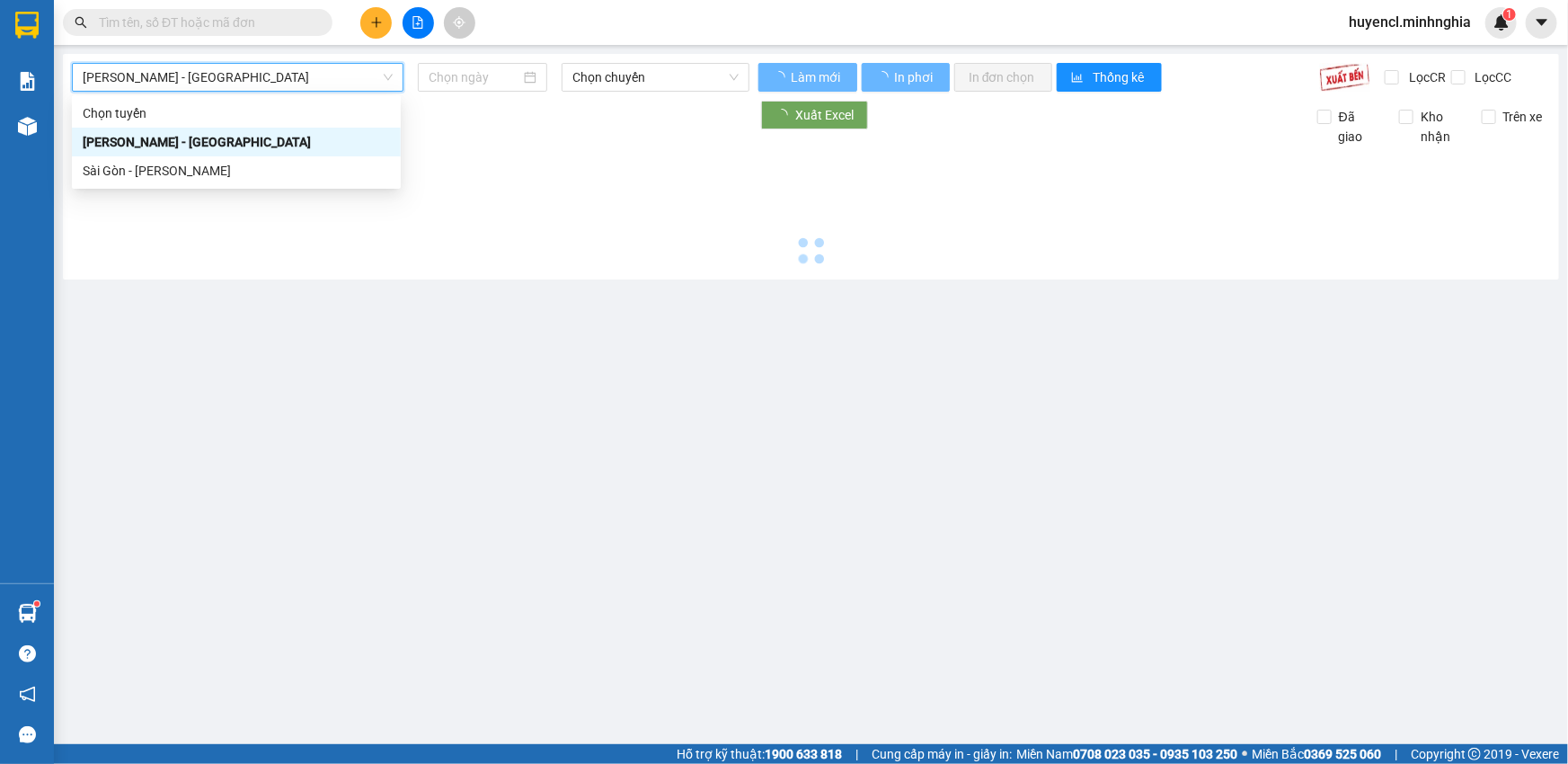
type input "[DATE]"
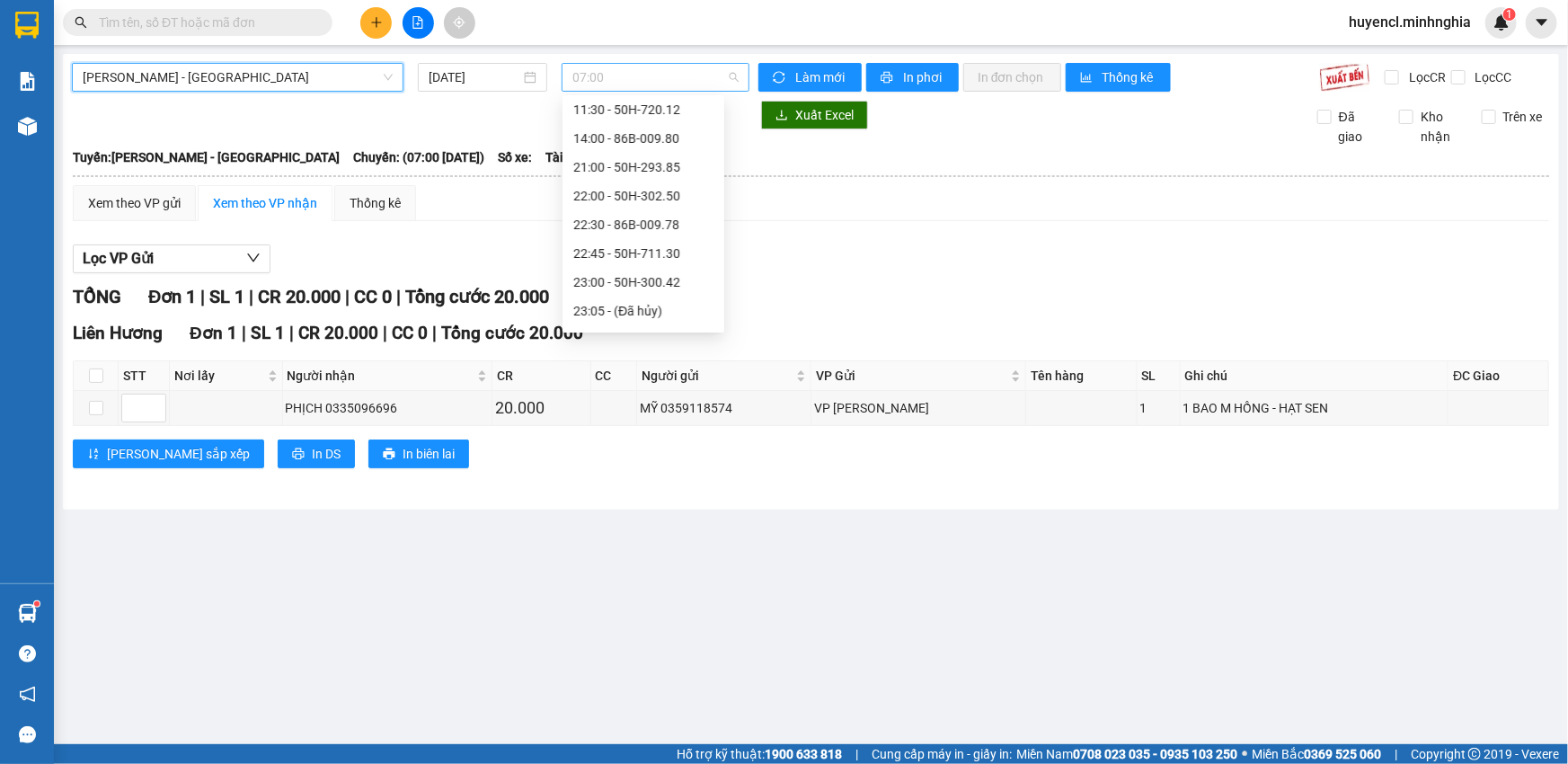
click at [710, 76] on span "07:00" at bounding box center [655, 77] width 166 height 27
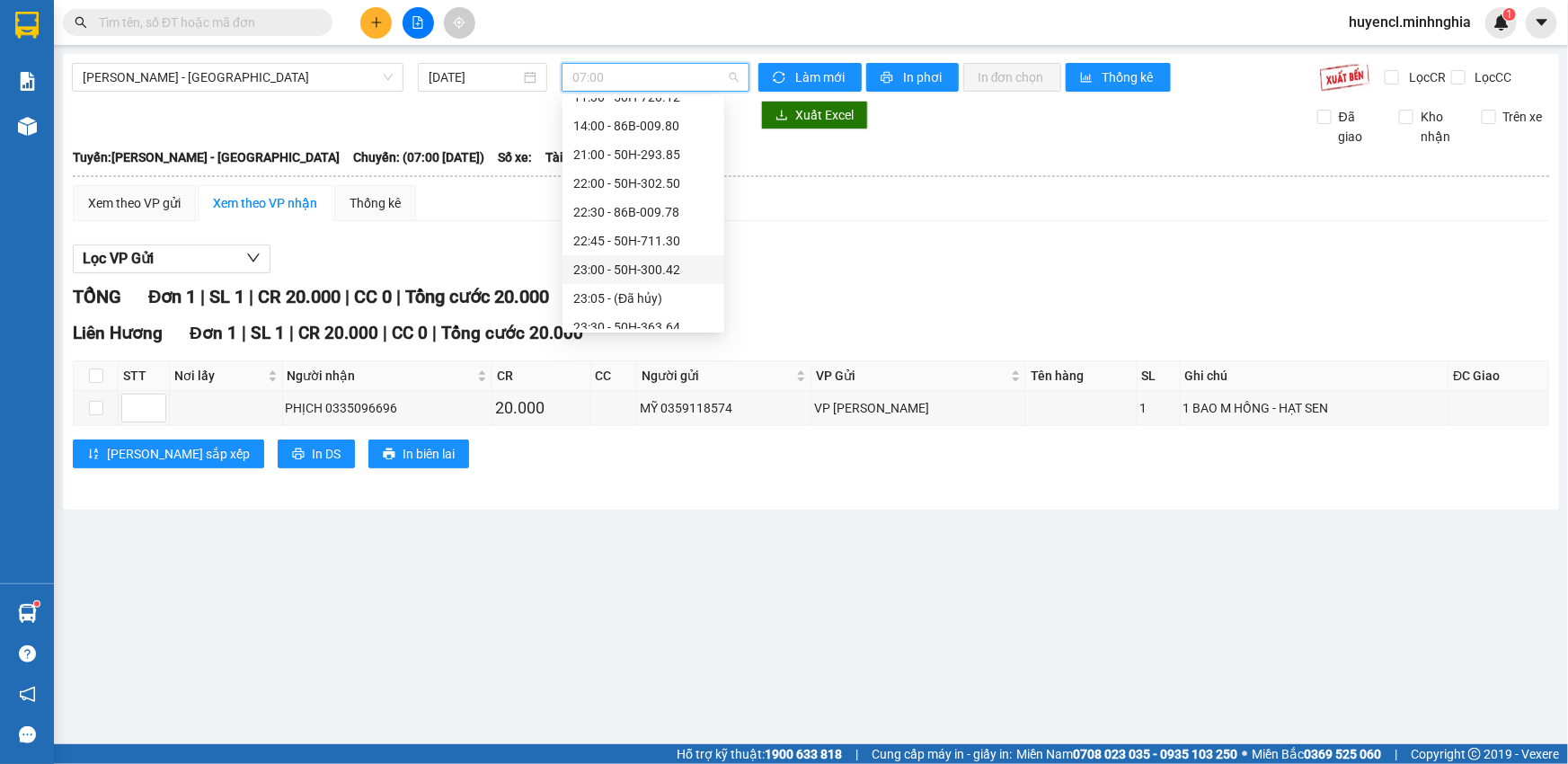
scroll to position [143, 0]
